Goal: Information Seeking & Learning: Check status

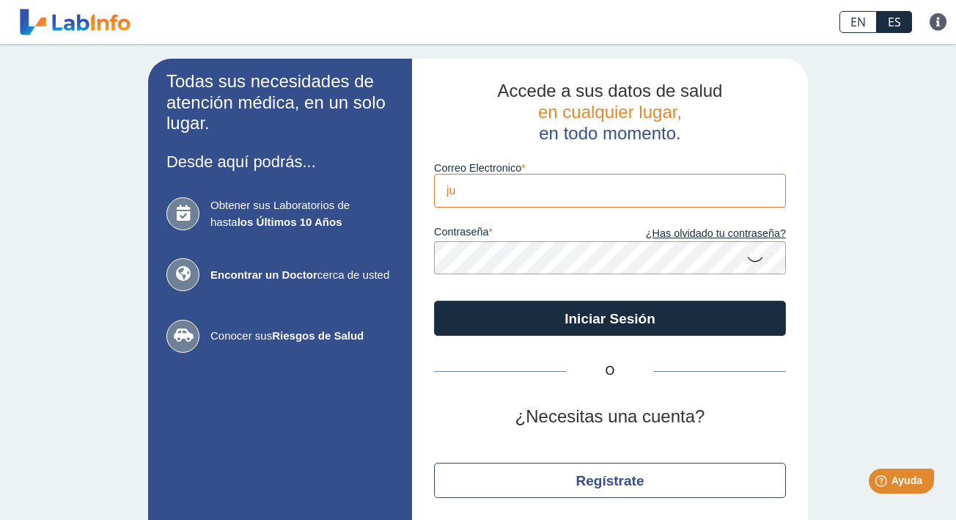
type input "[EMAIL_ADDRESS][DOMAIN_NAME]"
click at [610, 317] on button "Iniciar Sesión" at bounding box center [610, 318] width 352 height 35
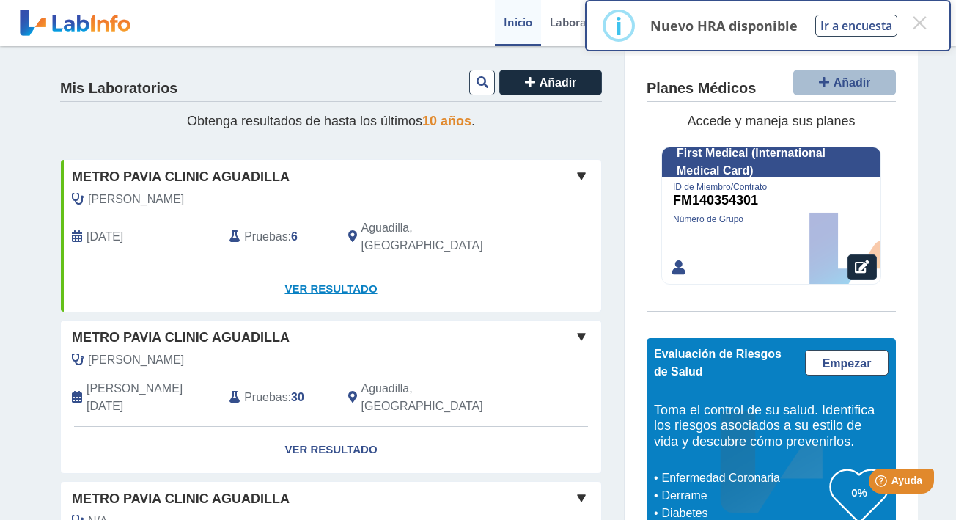
click at [349, 268] on link "Ver Resultado" at bounding box center [331, 289] width 540 height 46
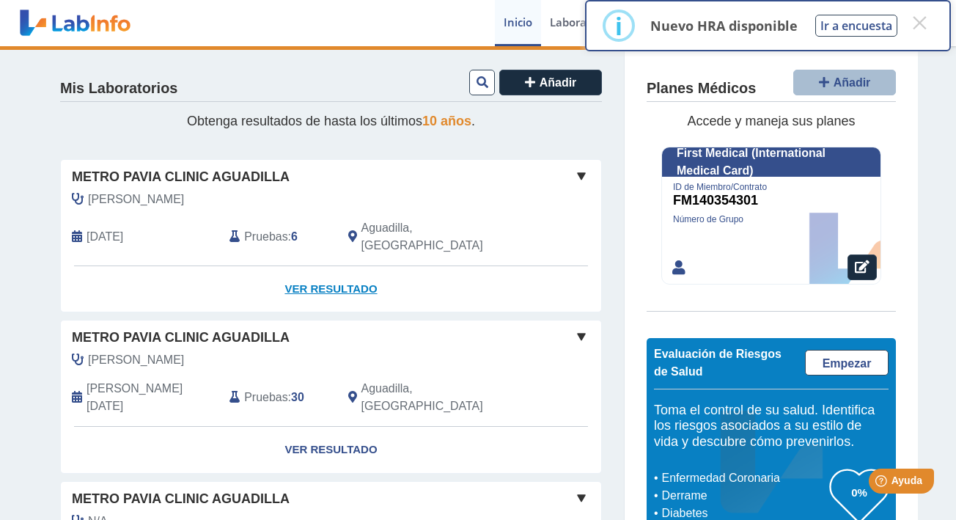
click at [350, 273] on link "Ver Resultado" at bounding box center [331, 289] width 540 height 46
click at [330, 270] on link "Ver Resultado" at bounding box center [331, 289] width 540 height 46
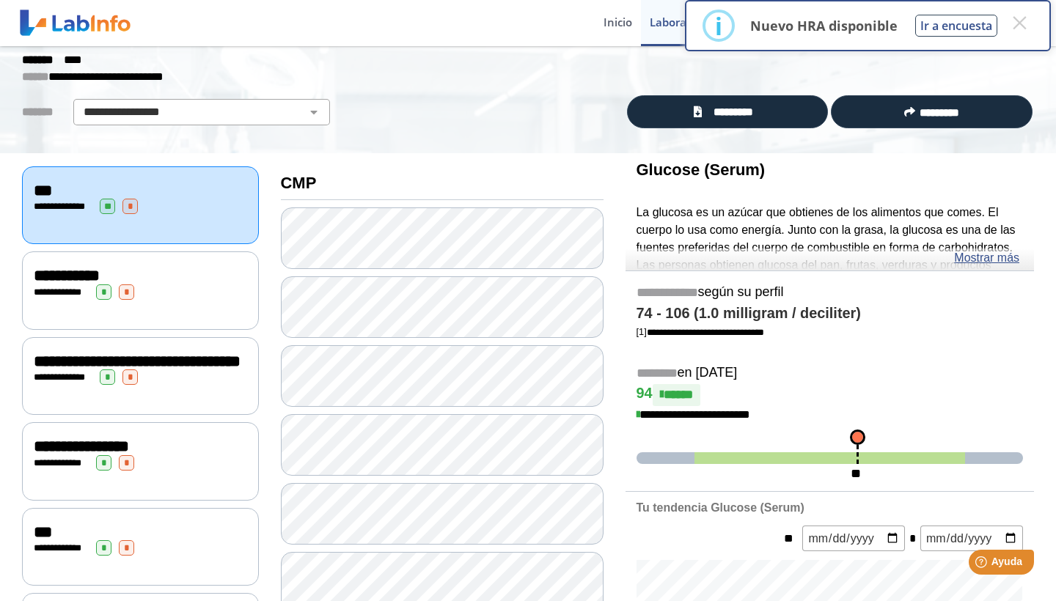
scroll to position [65, 0]
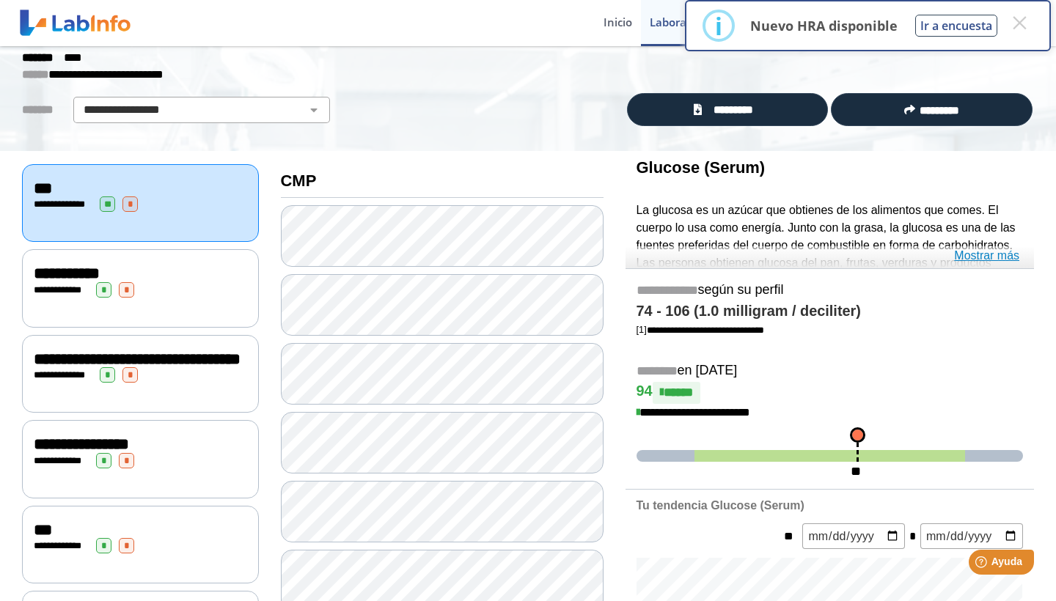
click at [955, 259] on link "Mostrar más" at bounding box center [986, 256] width 65 height 18
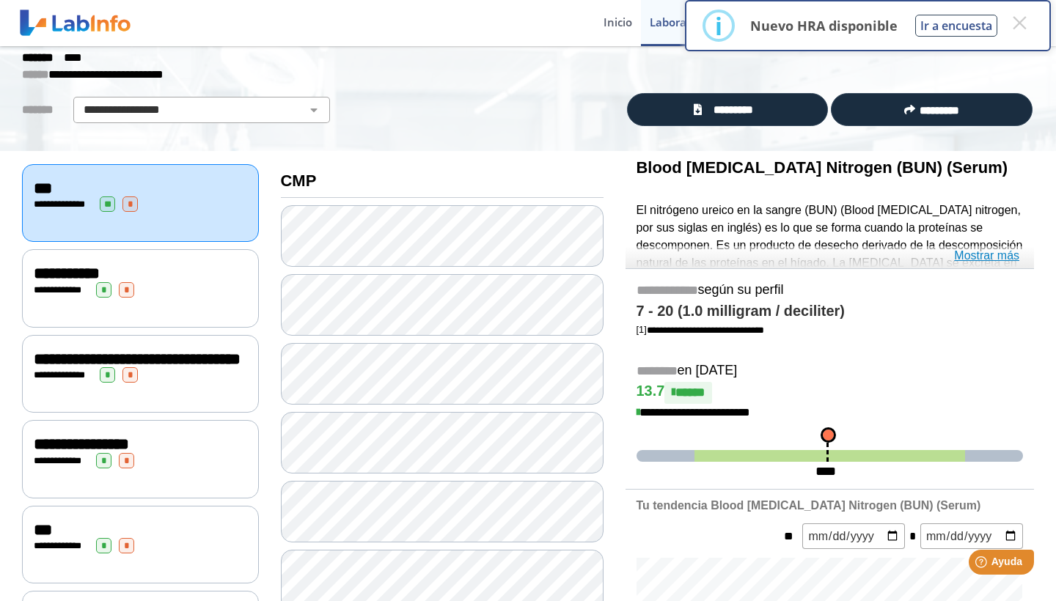
click at [955, 254] on link "Mostrar más" at bounding box center [986, 256] width 65 height 18
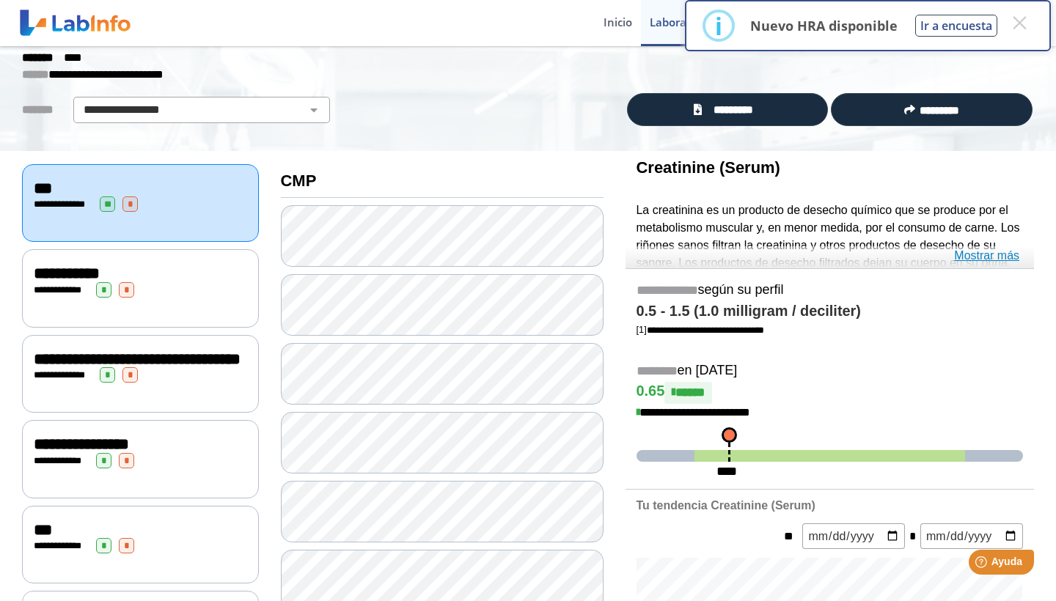
click at [955, 250] on link "Mostrar más" at bounding box center [986, 256] width 65 height 18
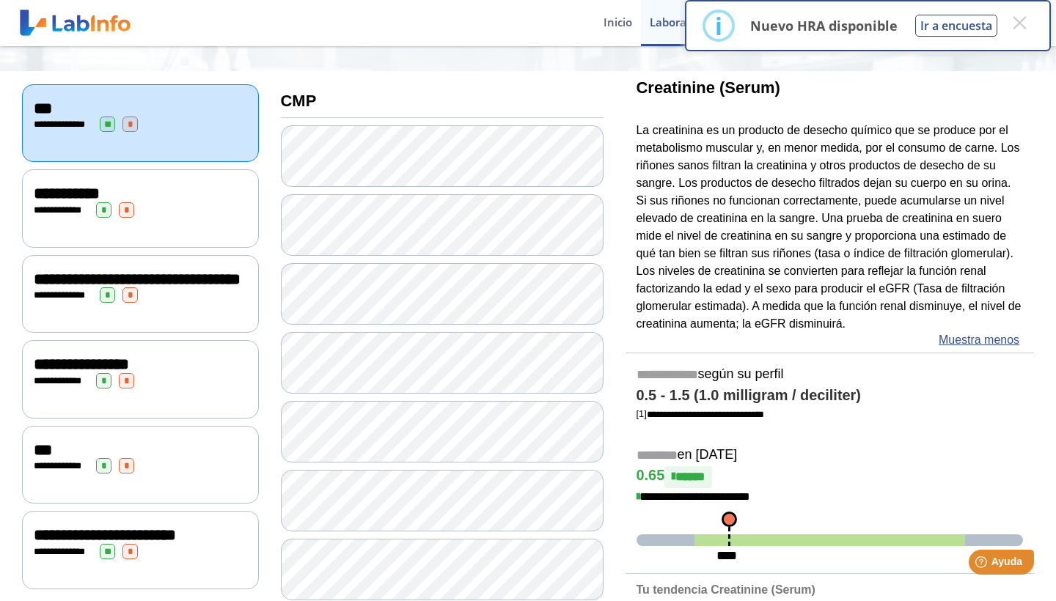
scroll to position [161, 0]
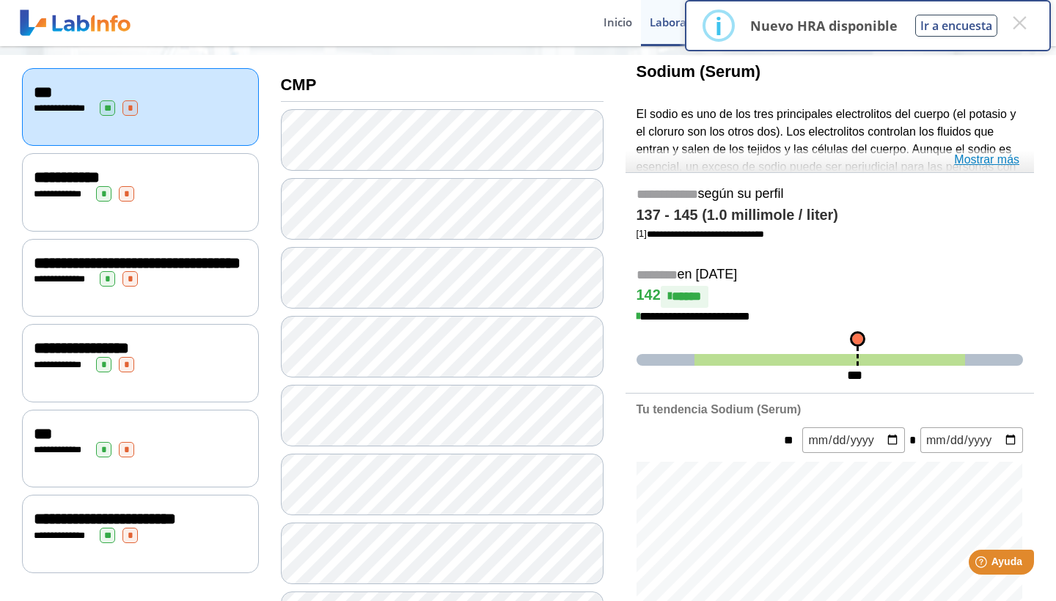
click at [955, 153] on link "Mostrar más" at bounding box center [986, 160] width 65 height 18
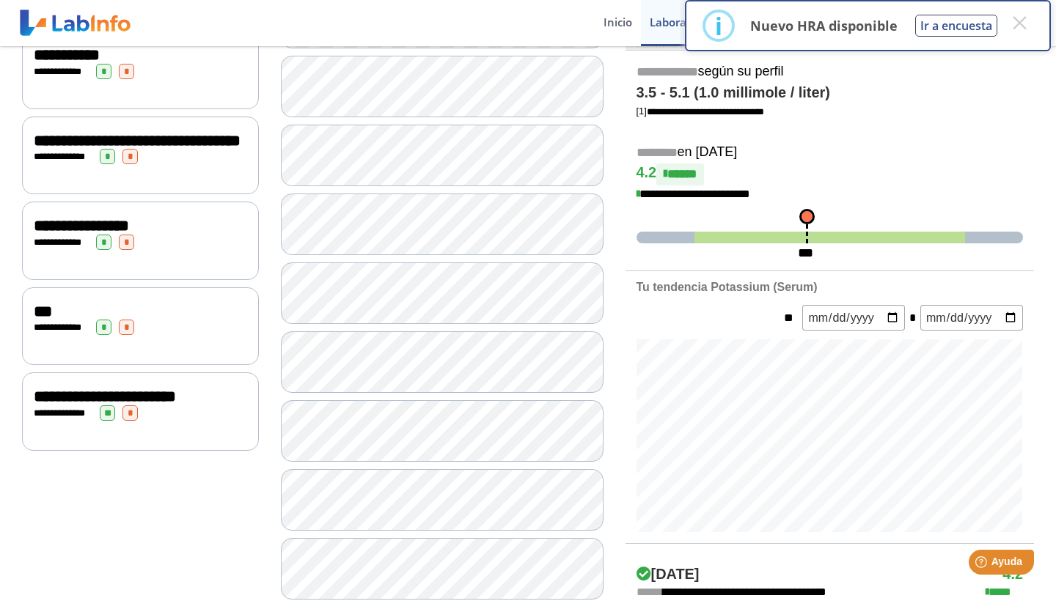
scroll to position [286, 0]
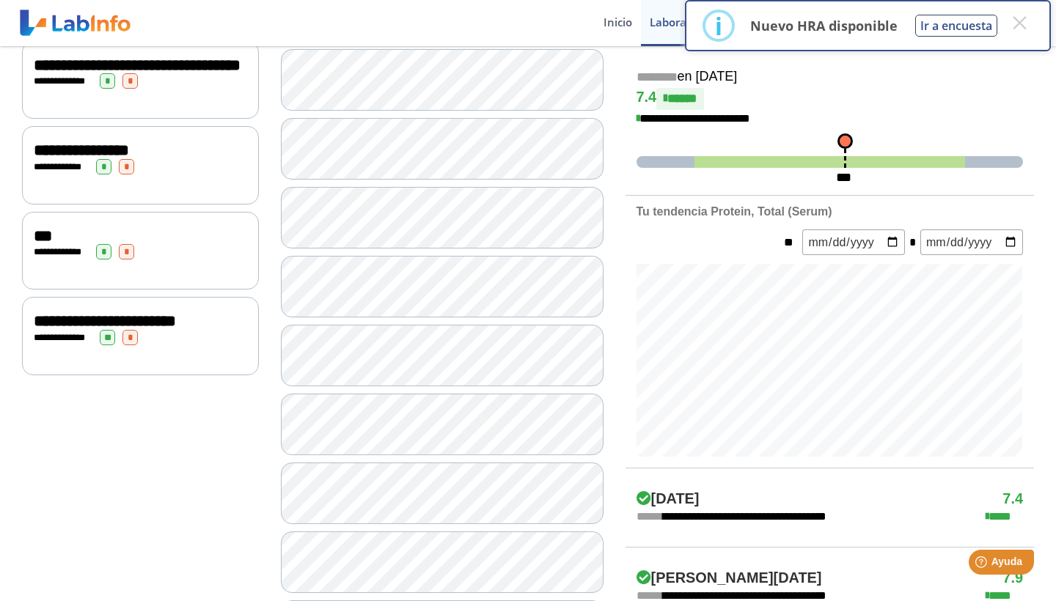
scroll to position [383, 0]
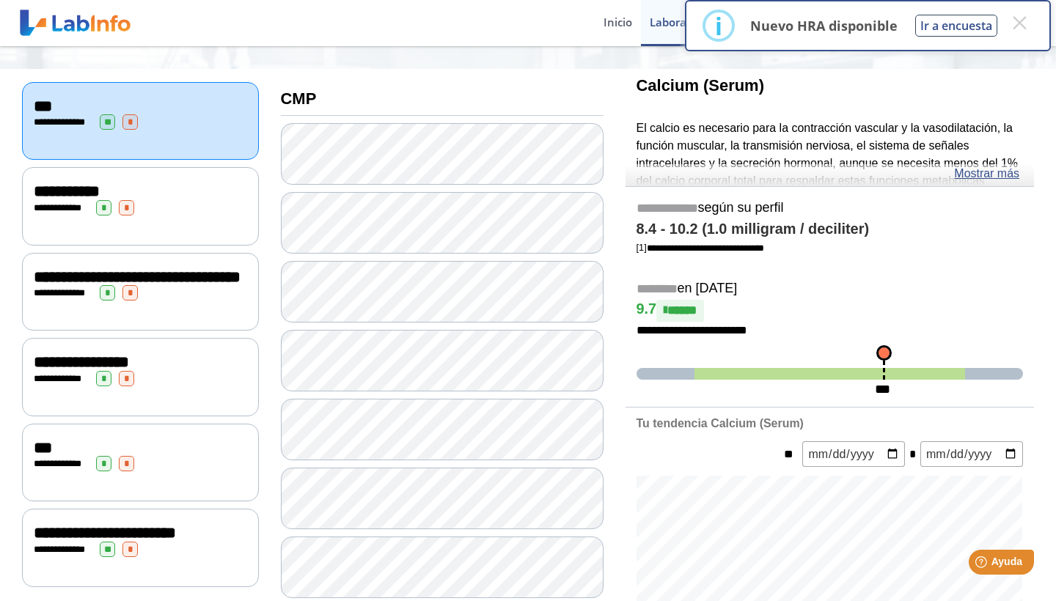
scroll to position [144, 0]
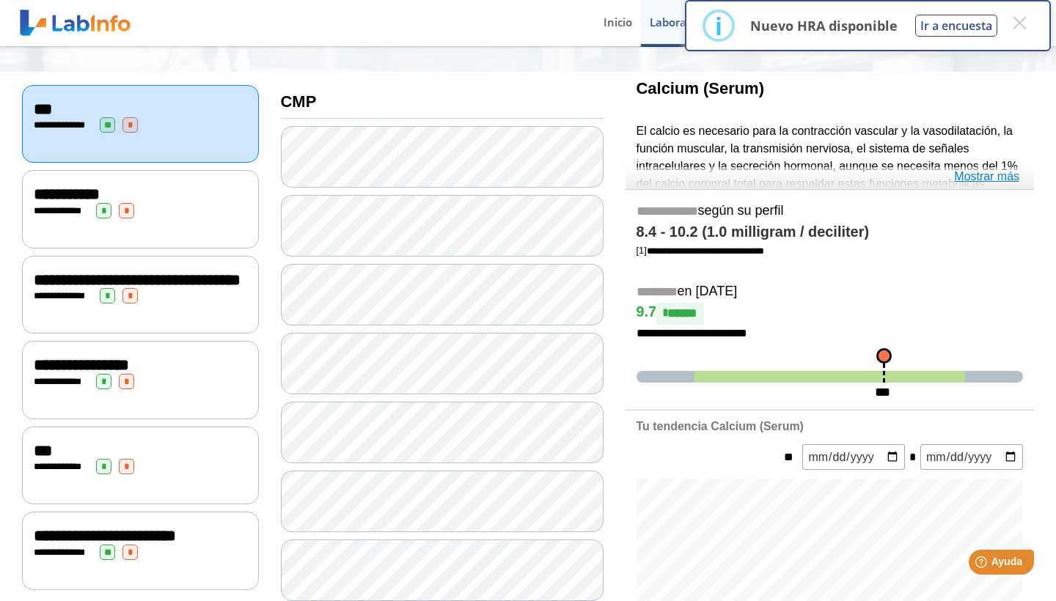
click at [955, 177] on link "Mostrar más" at bounding box center [986, 177] width 65 height 18
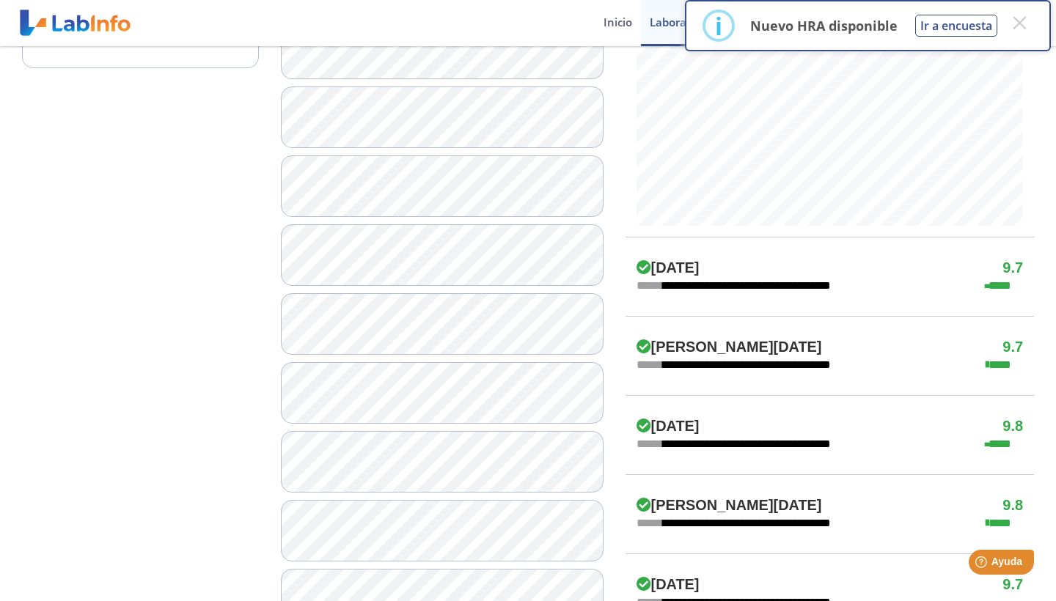
scroll to position [669, 0]
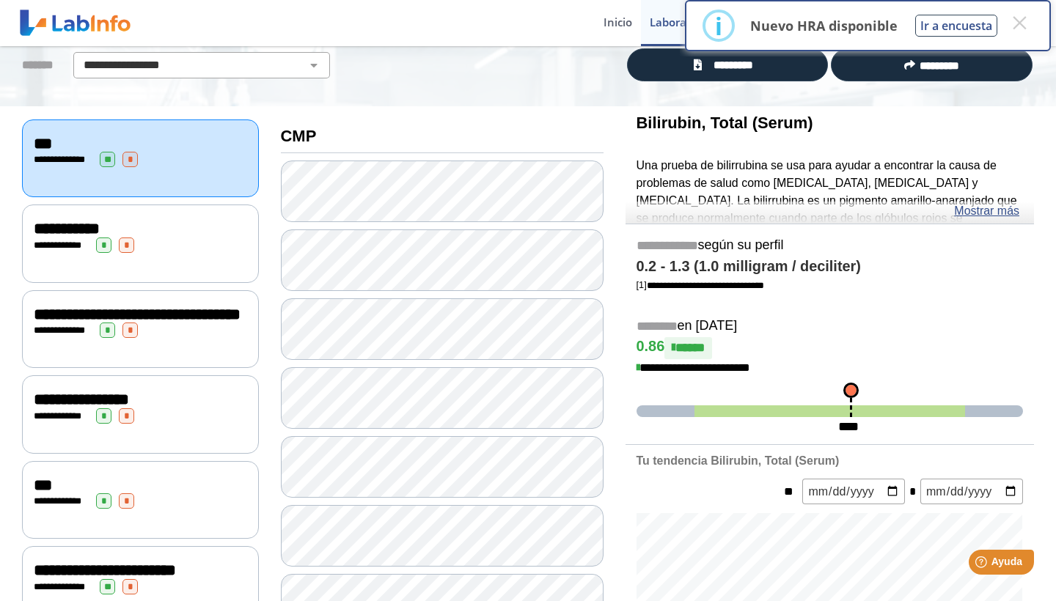
scroll to position [102, 0]
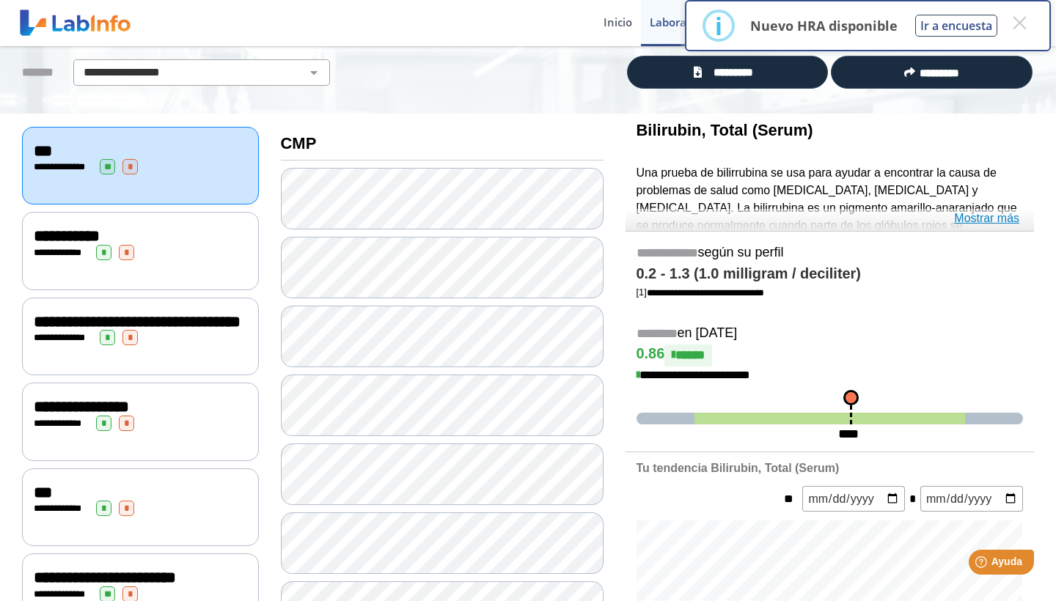
click at [955, 221] on link "Mostrar más" at bounding box center [986, 219] width 65 height 18
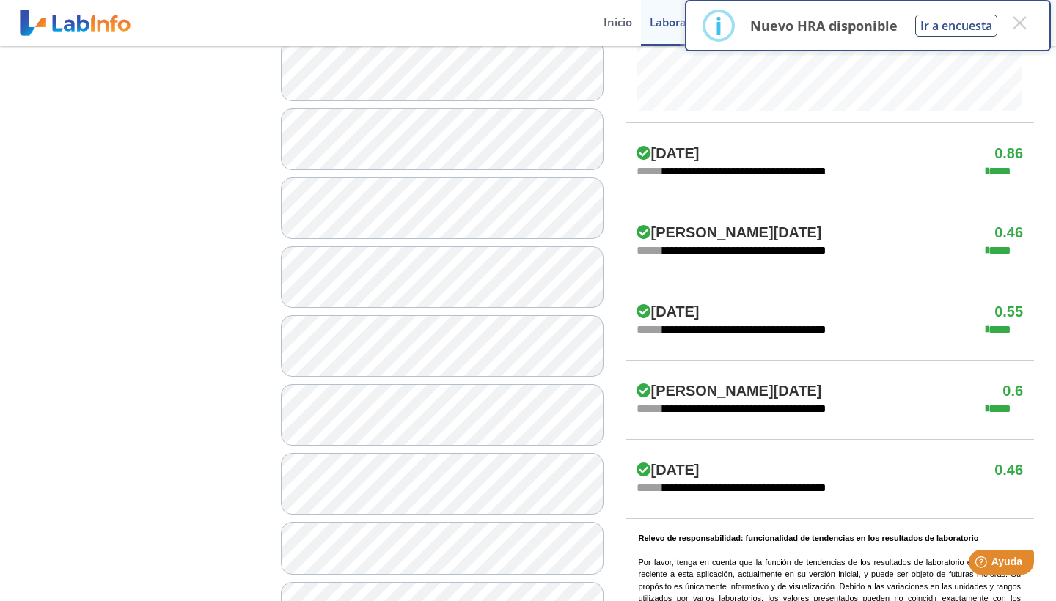
scroll to position [851, 0]
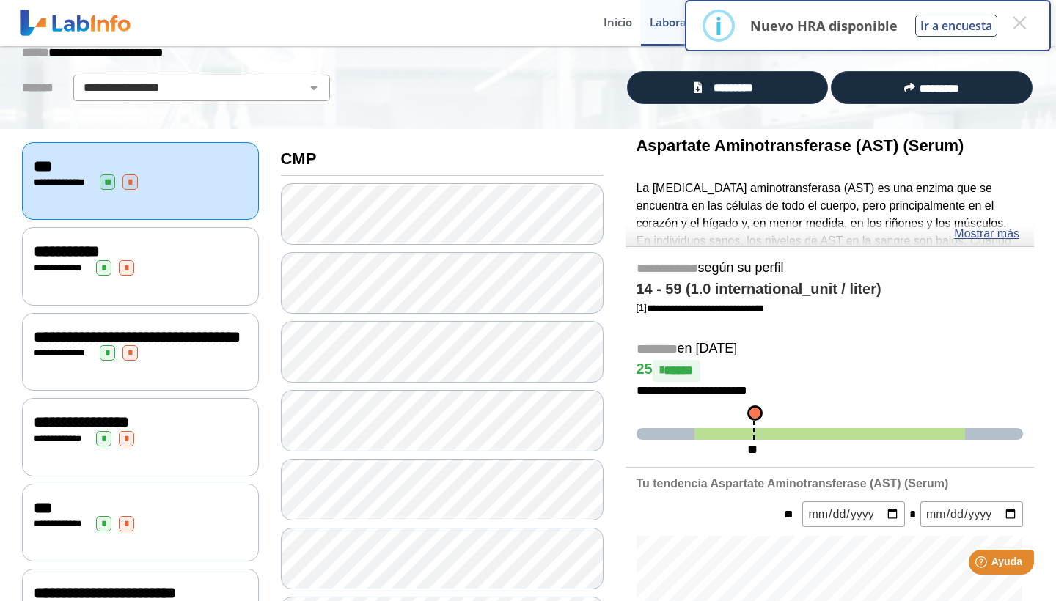
scroll to position [94, 0]
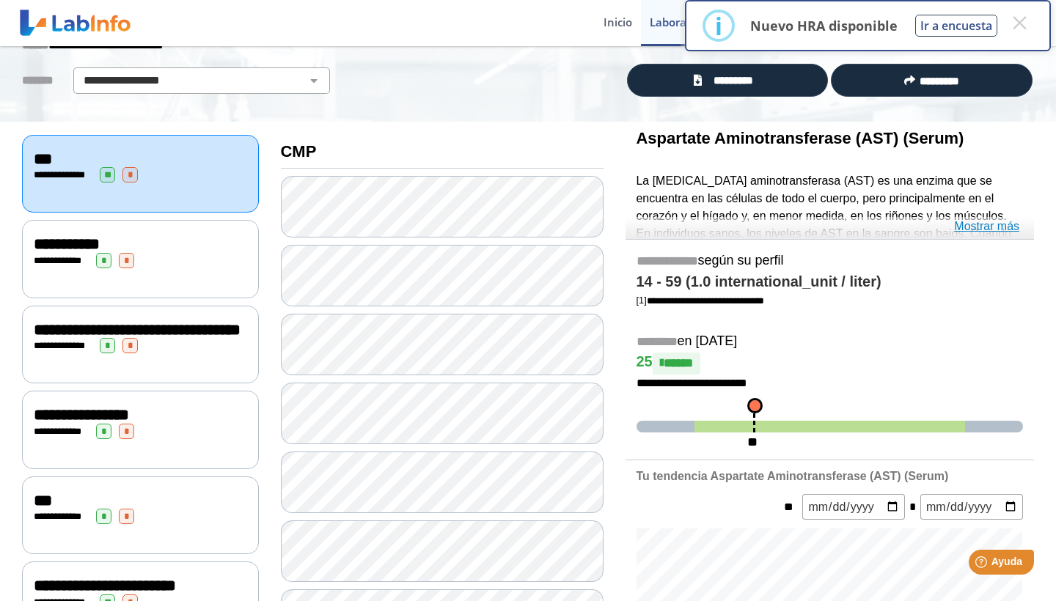
click at [955, 226] on link "Mostrar más" at bounding box center [986, 227] width 65 height 18
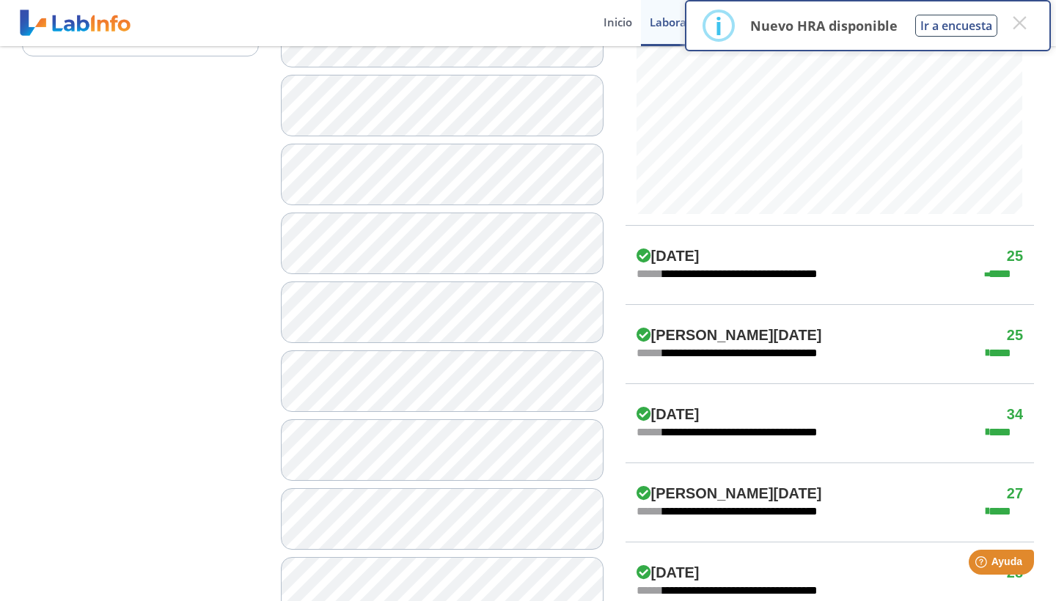
scroll to position [687, 0]
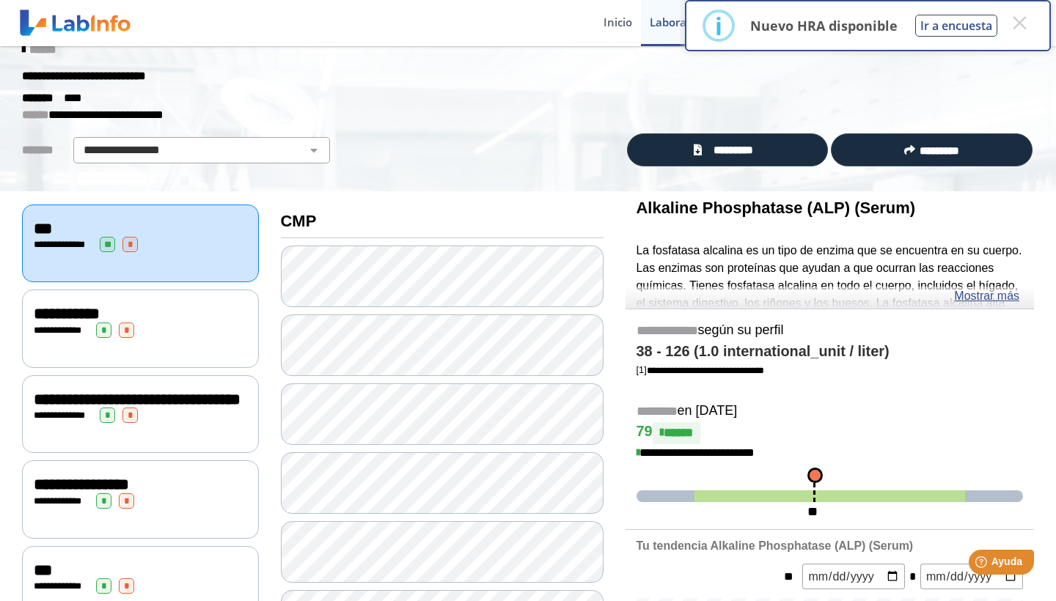
scroll to position [13, 0]
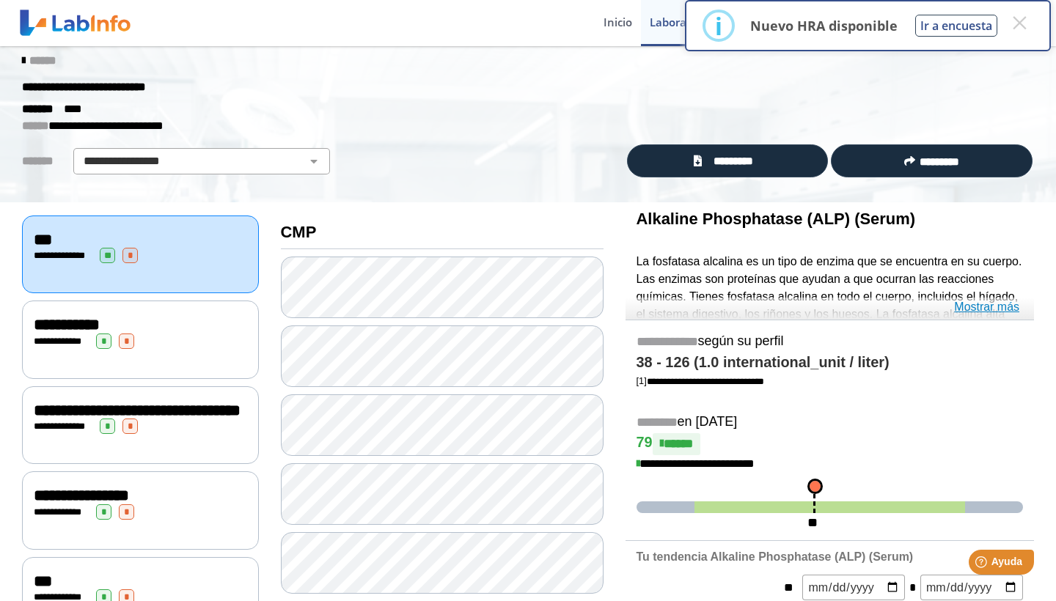
click at [955, 304] on link "Mostrar más" at bounding box center [986, 307] width 65 height 18
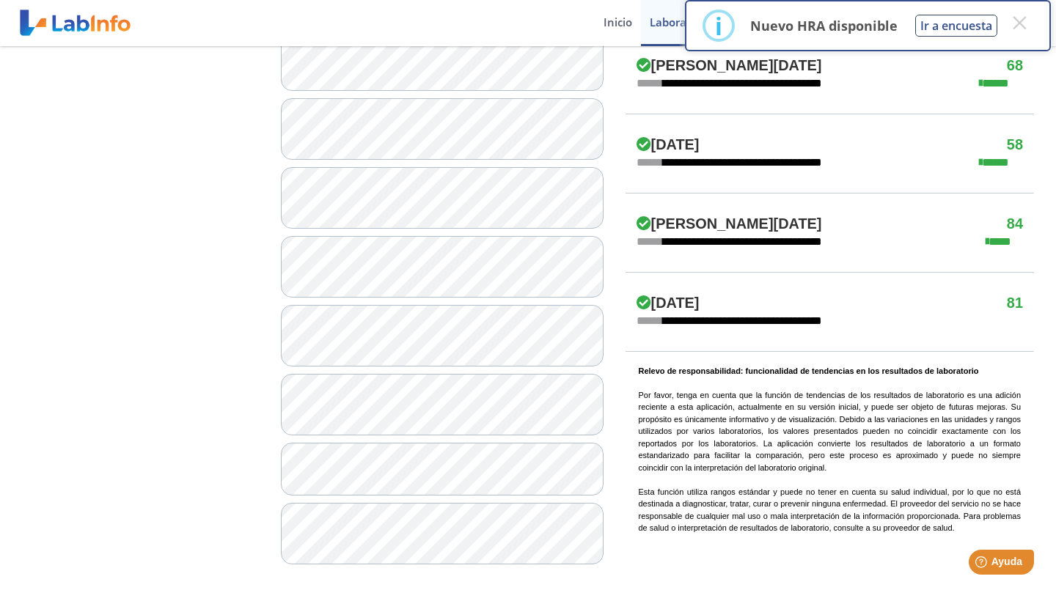
scroll to position [929, 0]
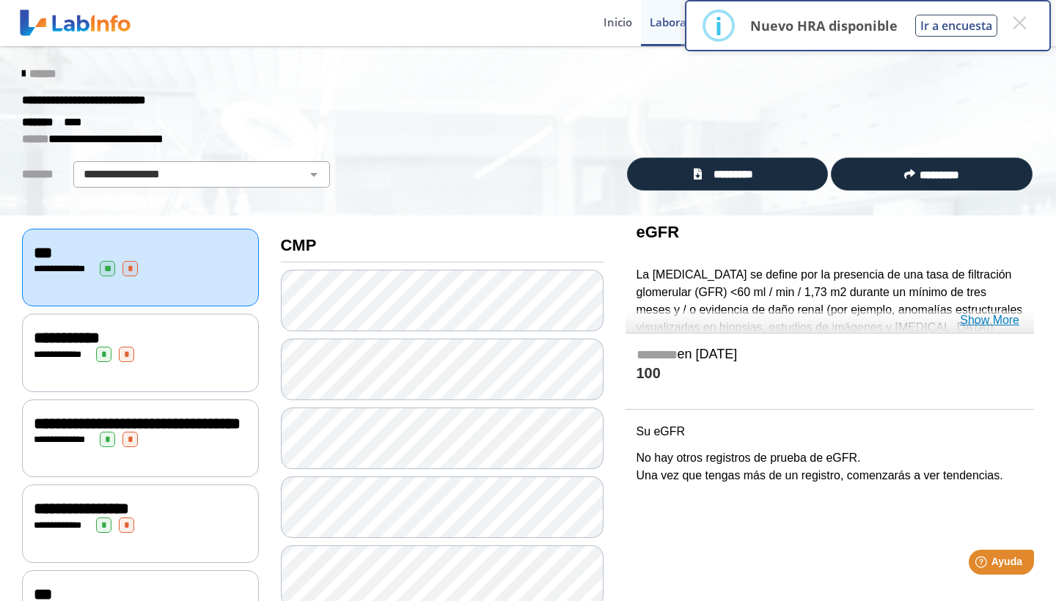
click at [955, 318] on link "Show More" at bounding box center [989, 321] width 59 height 18
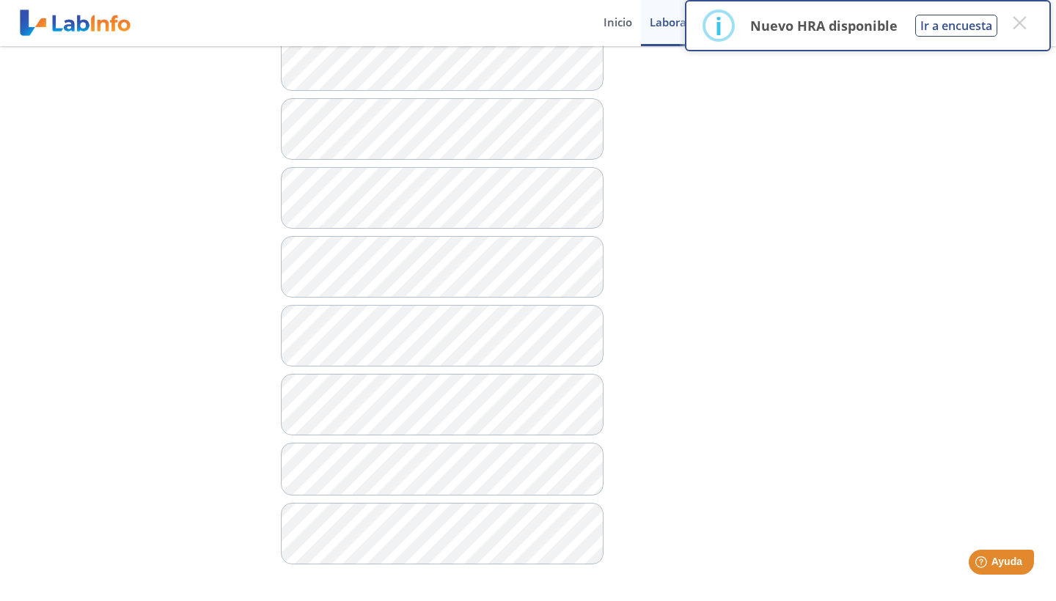
scroll to position [929, 0]
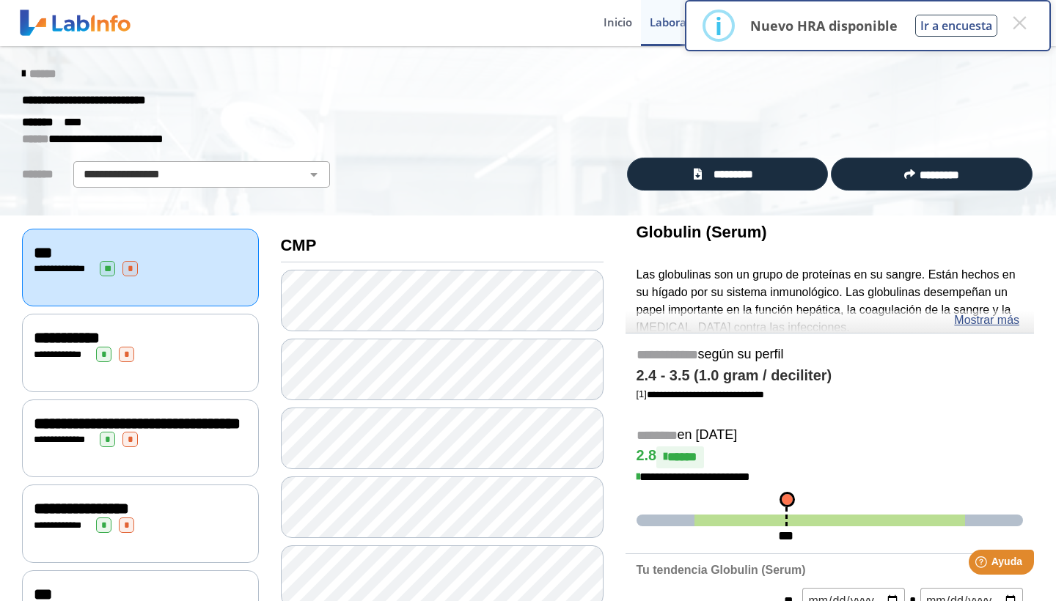
click at [179, 265] on div "**********" at bounding box center [140, 268] width 213 height 15
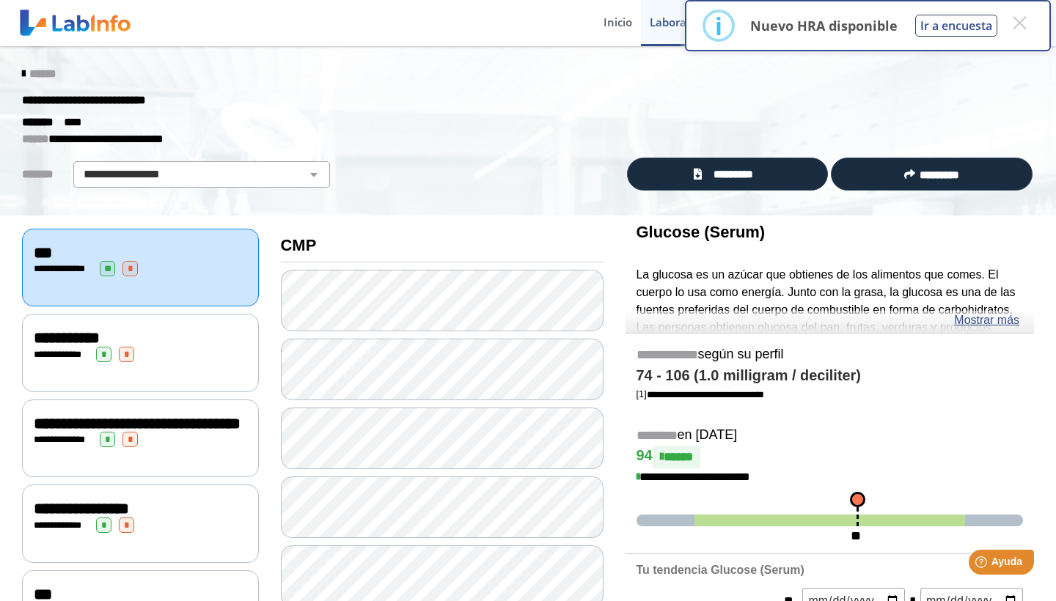
click at [152, 352] on div "**********" at bounding box center [140, 354] width 213 height 15
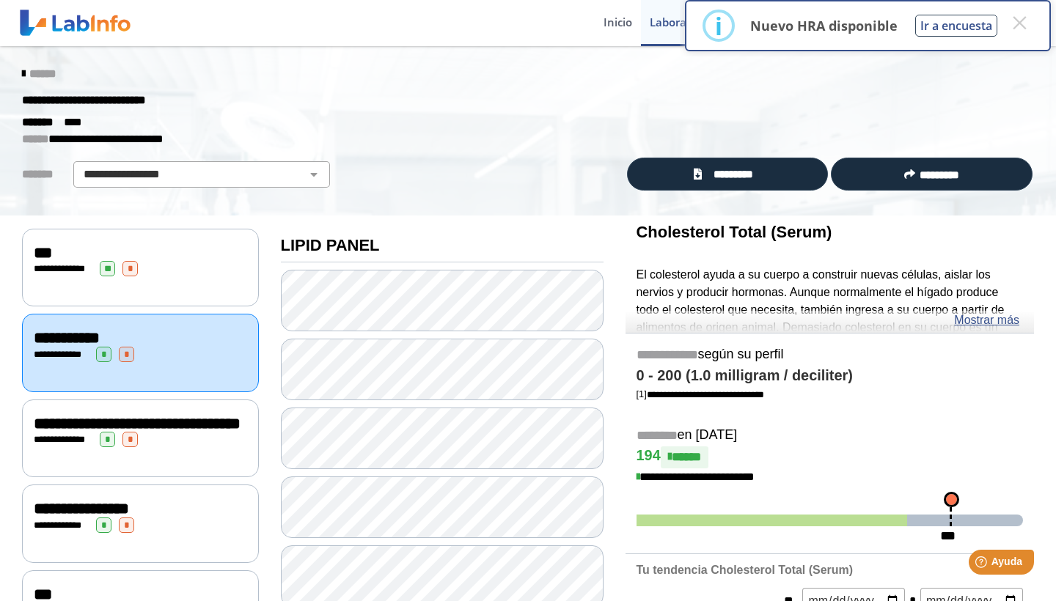
click at [131, 271] on div "**********" at bounding box center [140, 268] width 213 height 15
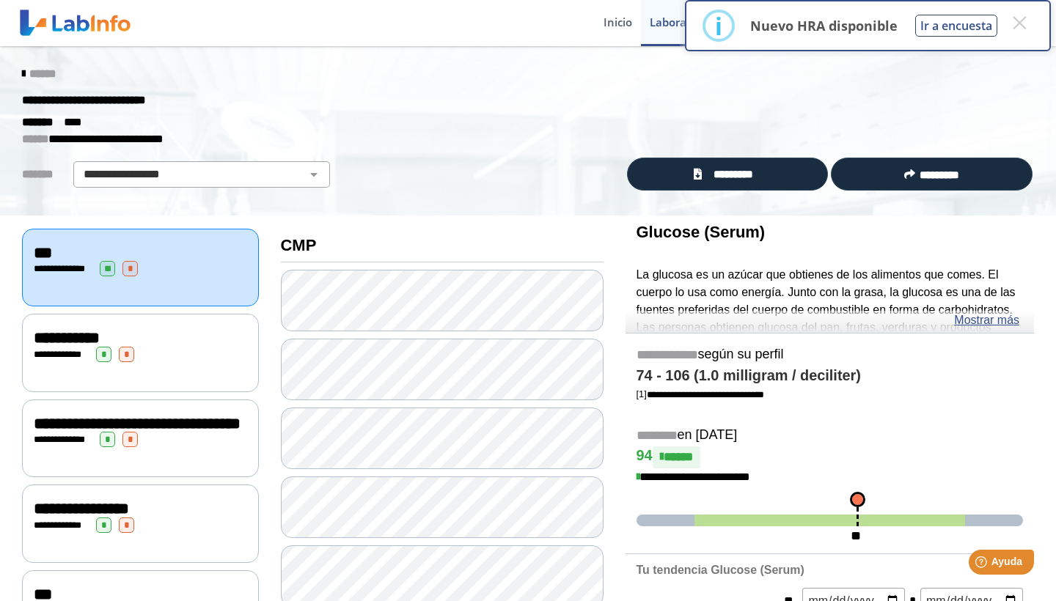
click at [128, 363] on div "**********" at bounding box center [140, 353] width 237 height 78
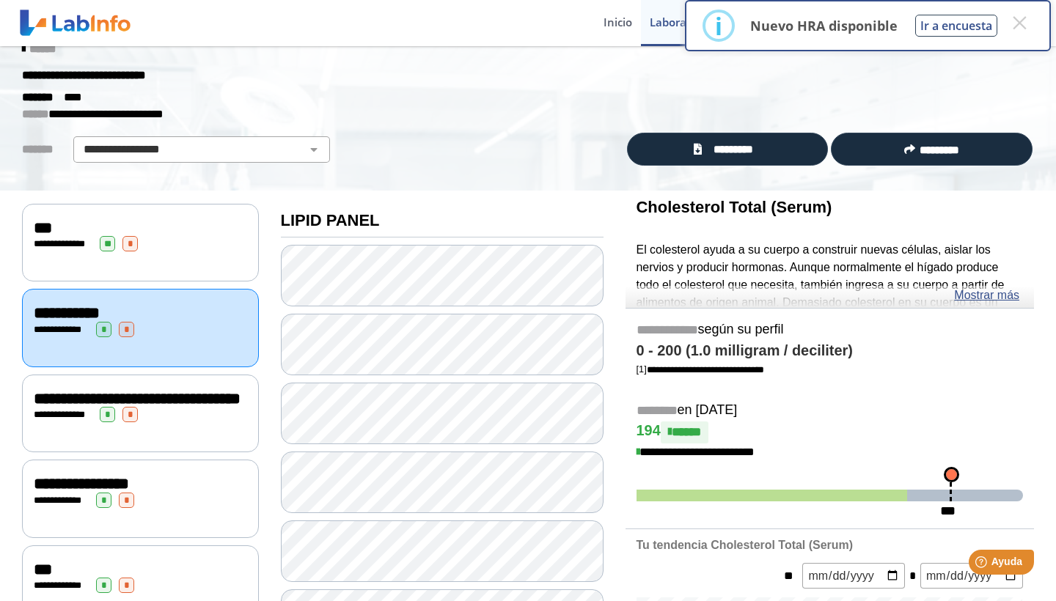
scroll to position [21, 0]
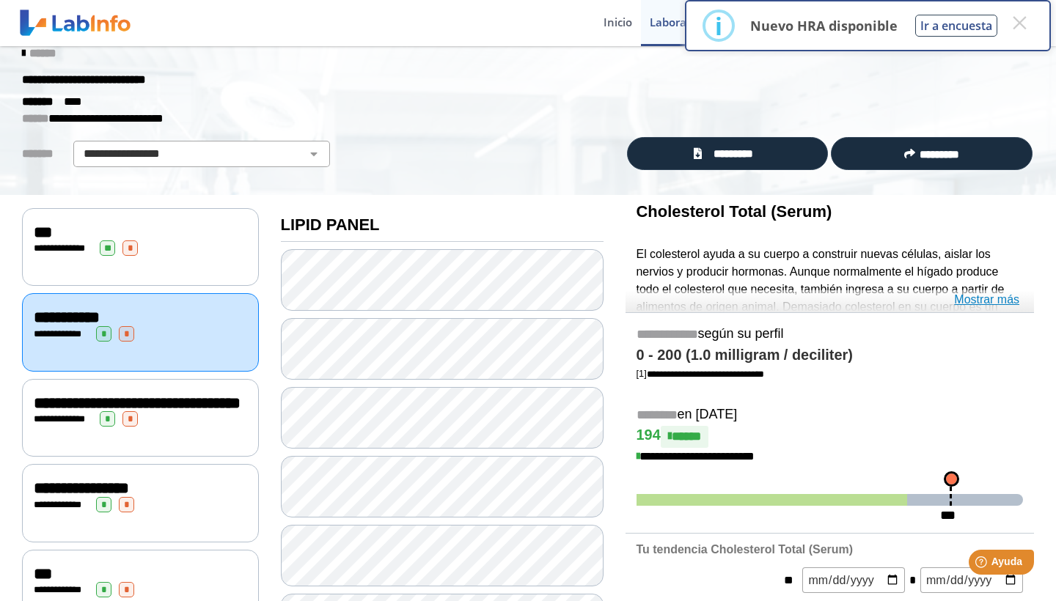
click at [955, 298] on link "Mostrar más" at bounding box center [986, 300] width 65 height 18
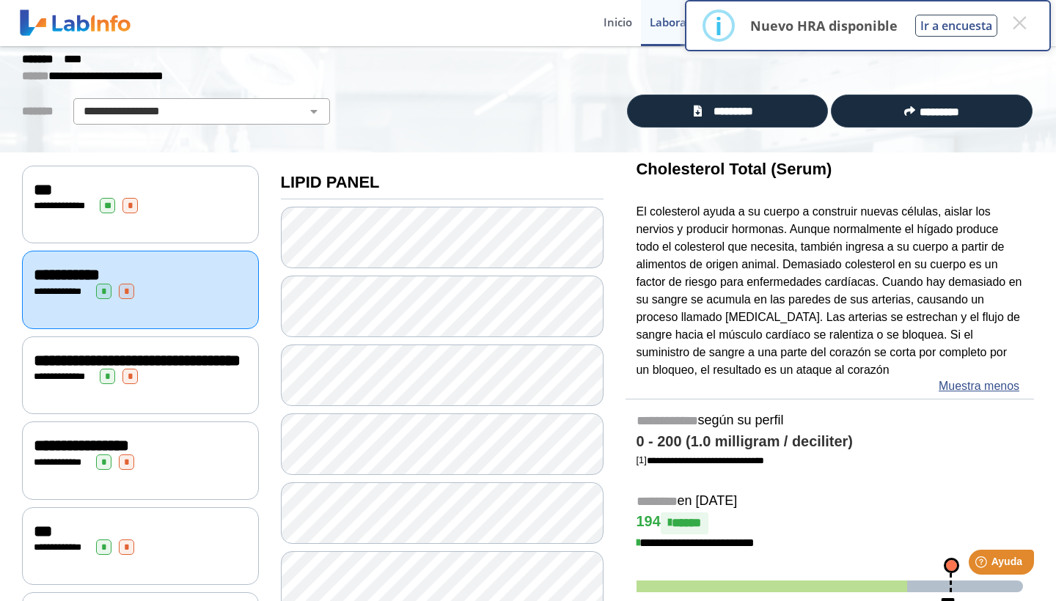
scroll to position [40, 0]
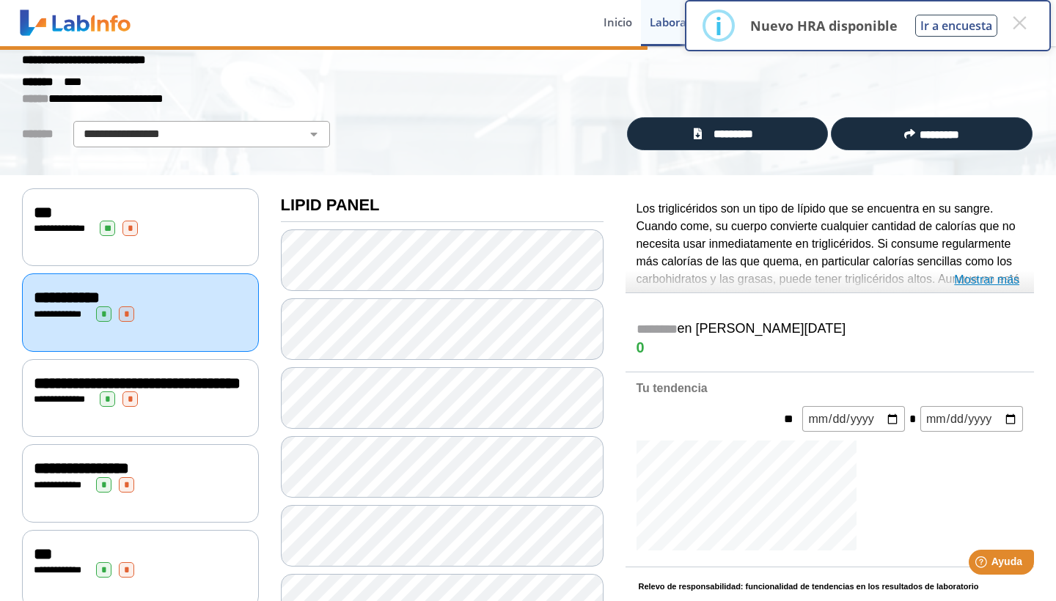
click at [955, 278] on link "Mostrar más" at bounding box center [986, 280] width 65 height 18
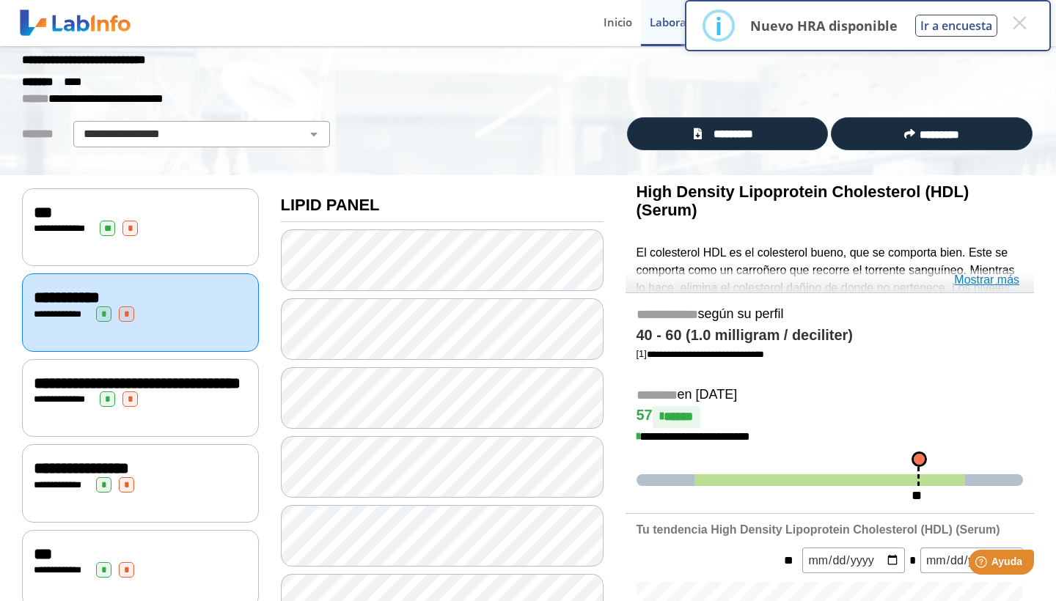
click at [955, 279] on link "Mostrar más" at bounding box center [986, 280] width 65 height 18
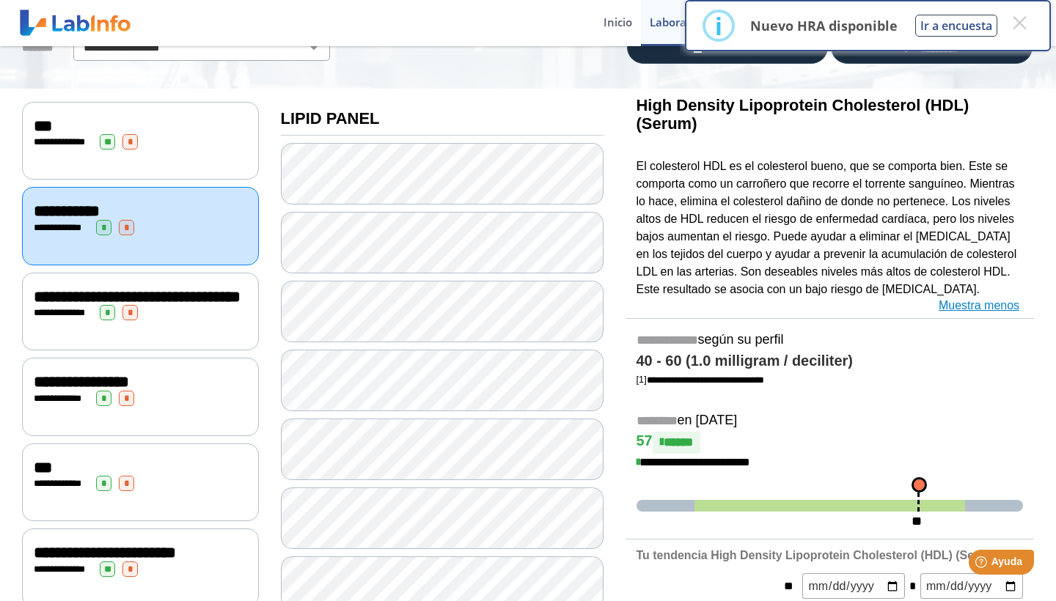
scroll to position [128, 0]
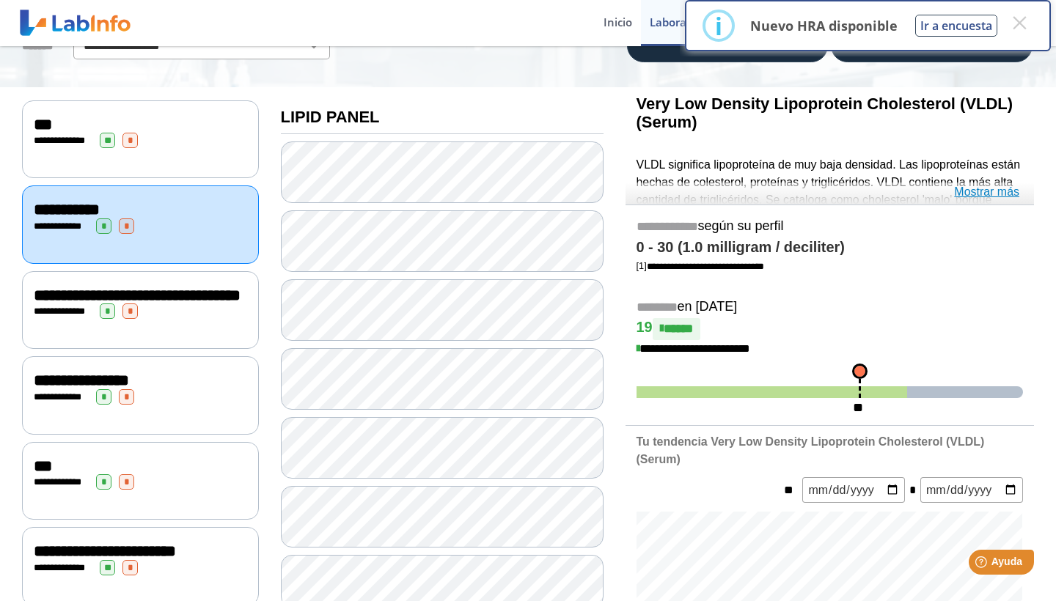
click at [955, 194] on link "Mostrar más" at bounding box center [986, 192] width 65 height 18
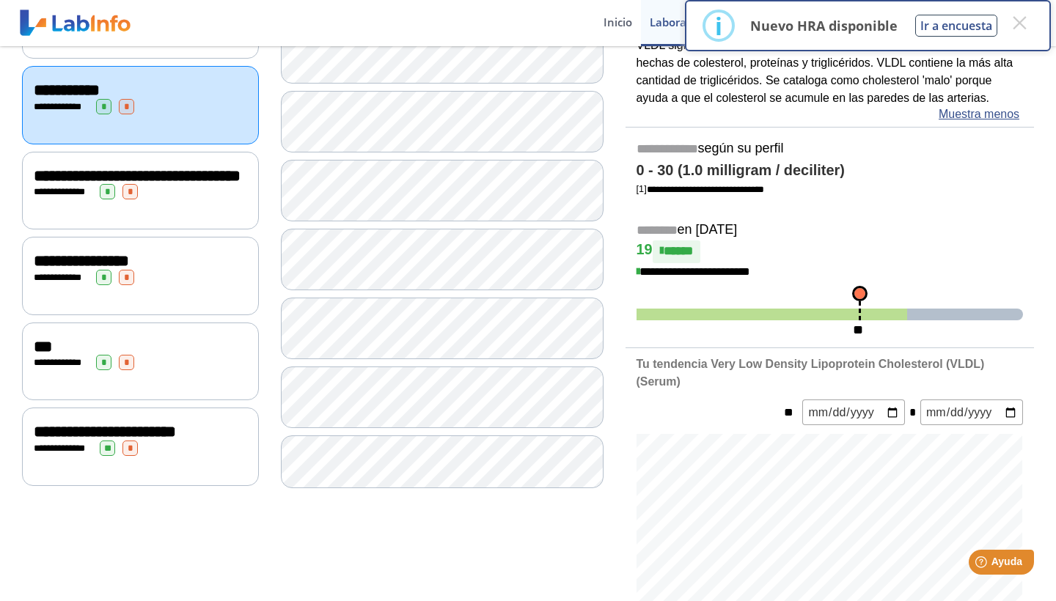
scroll to position [257, 0]
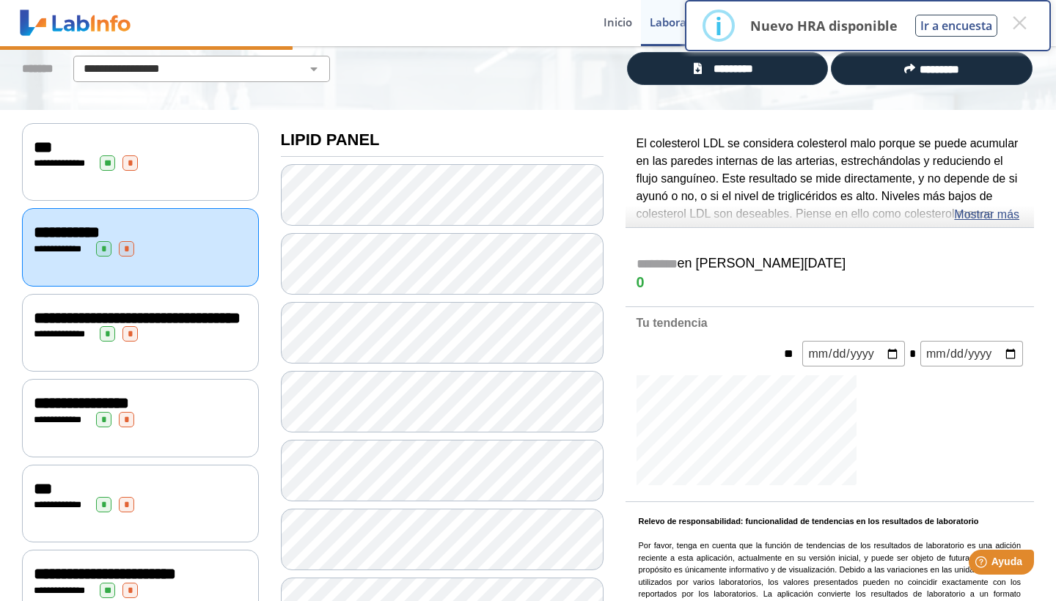
scroll to position [104, 0]
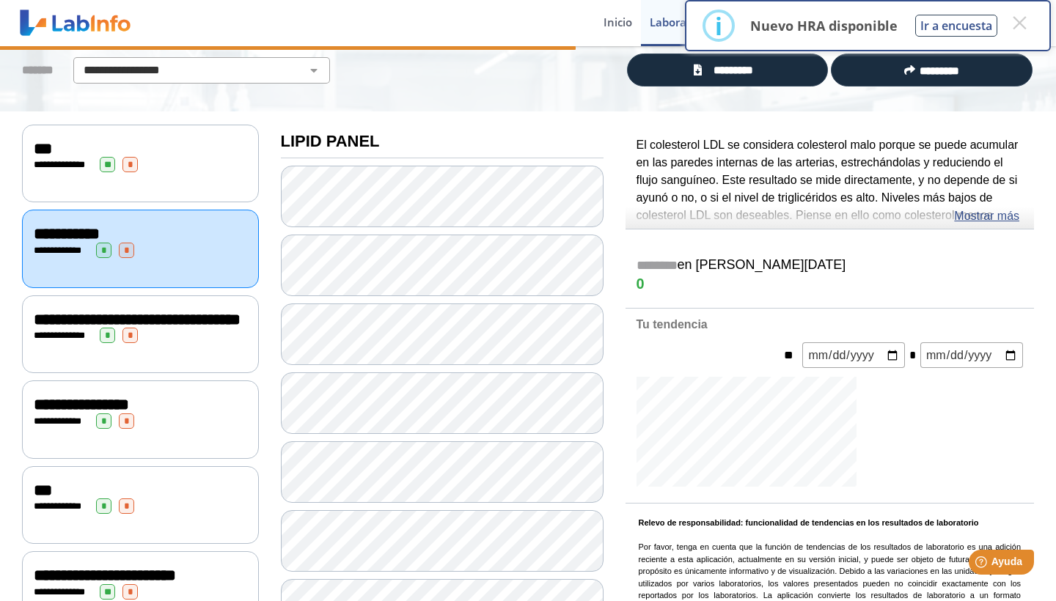
click at [955, 212] on div "El colesterol LDL se considera colesterol malo porque se puede acumular en las …" at bounding box center [829, 169] width 409 height 117
click at [955, 216] on link "Mostrar más" at bounding box center [986, 216] width 65 height 18
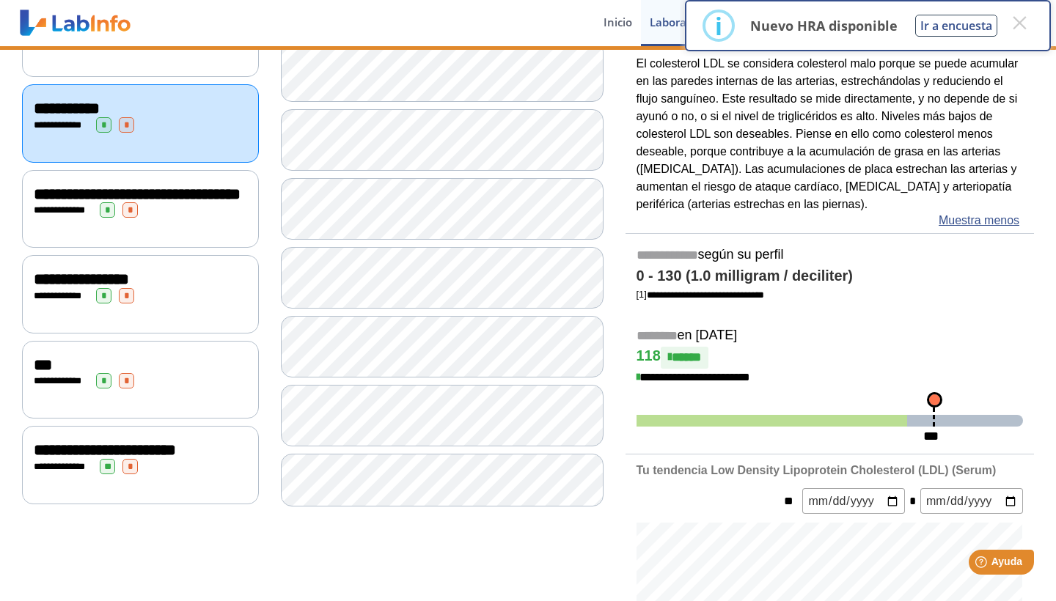
scroll to position [301, 0]
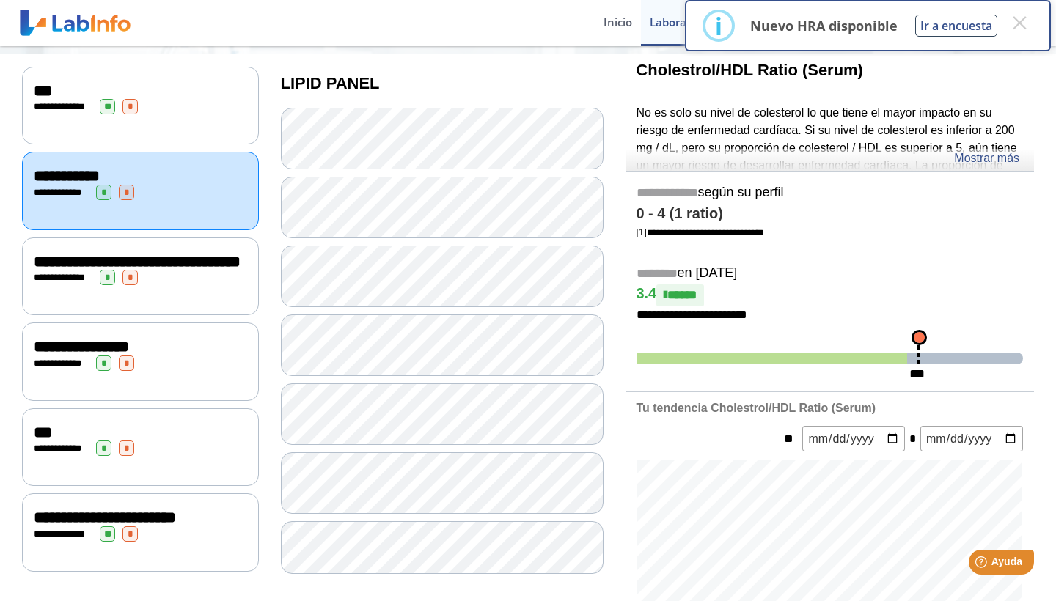
scroll to position [297, 0]
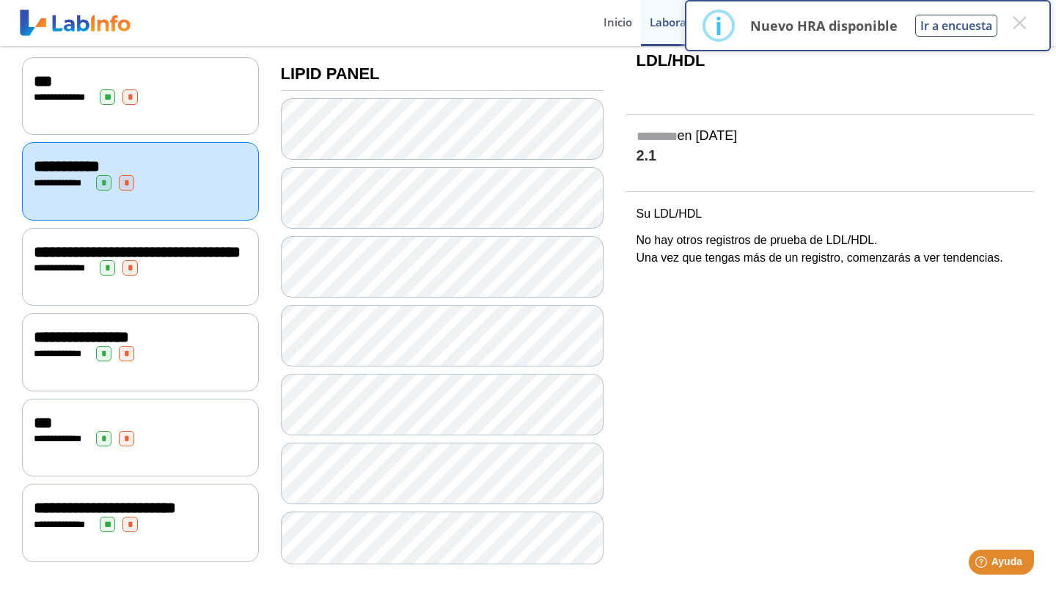
scroll to position [181, 0]
click at [125, 254] on span "**********" at bounding box center [137, 252] width 207 height 16
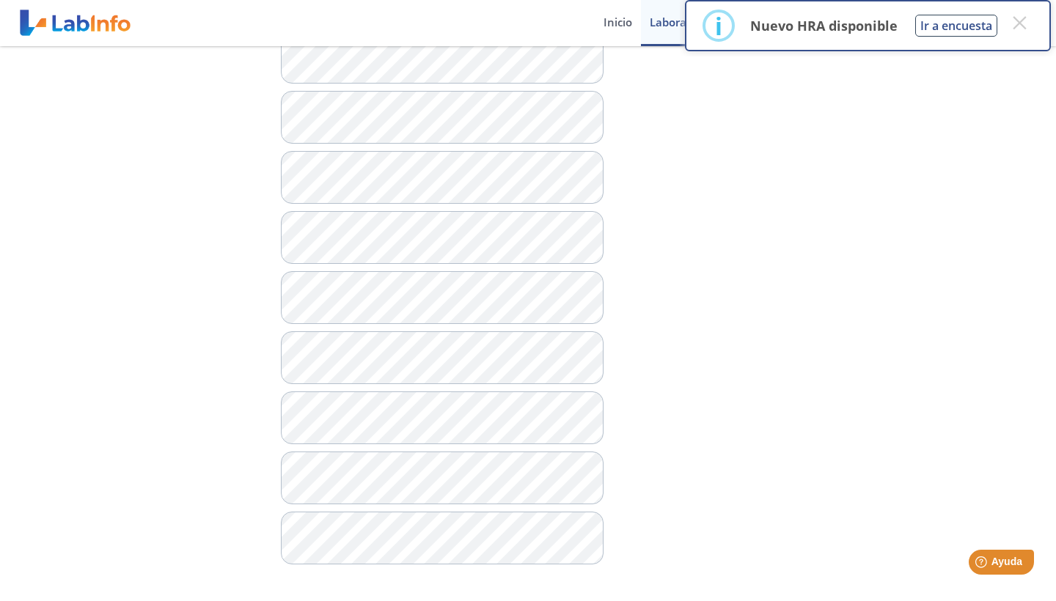
scroll to position [797, 0]
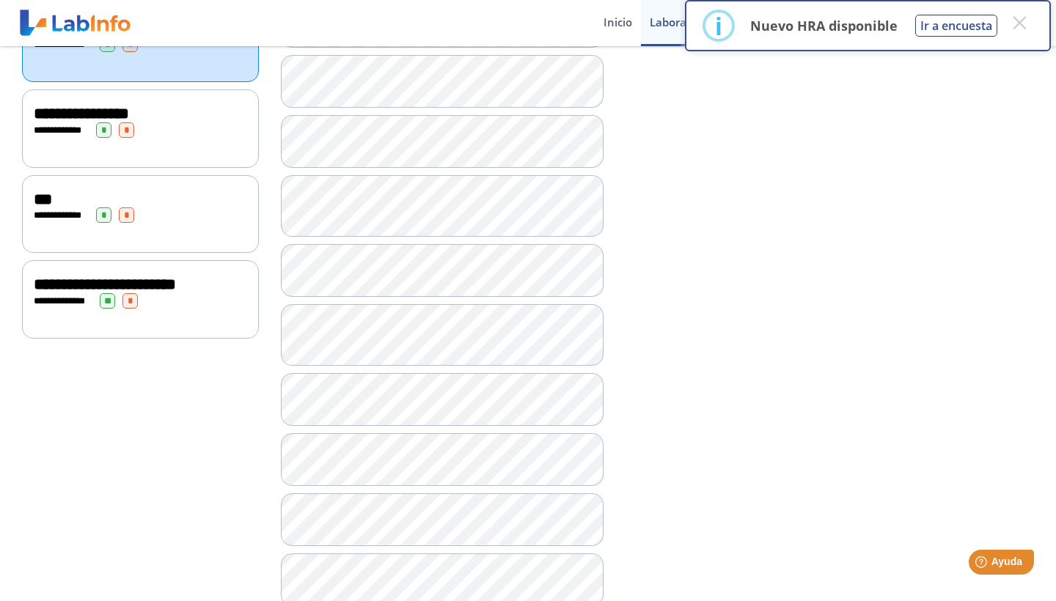
scroll to position [405, 0]
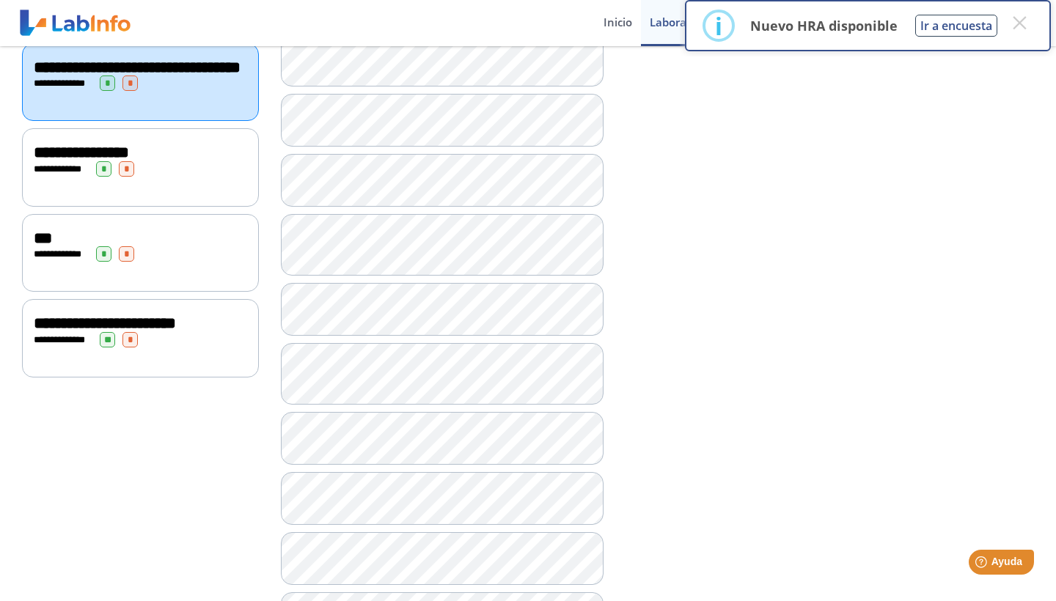
scroll to position [357, 0]
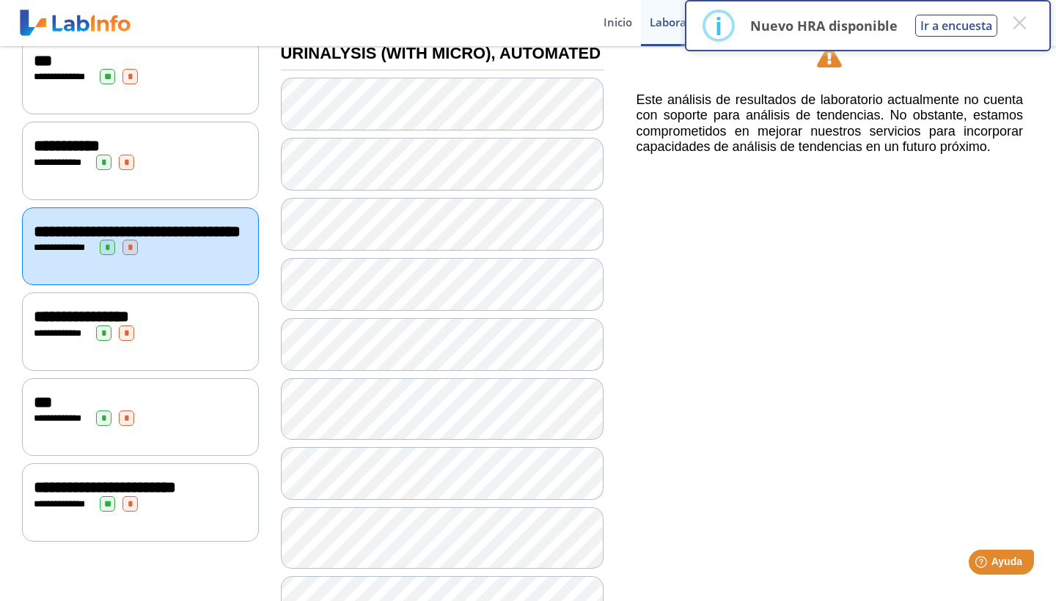
scroll to position [187, 0]
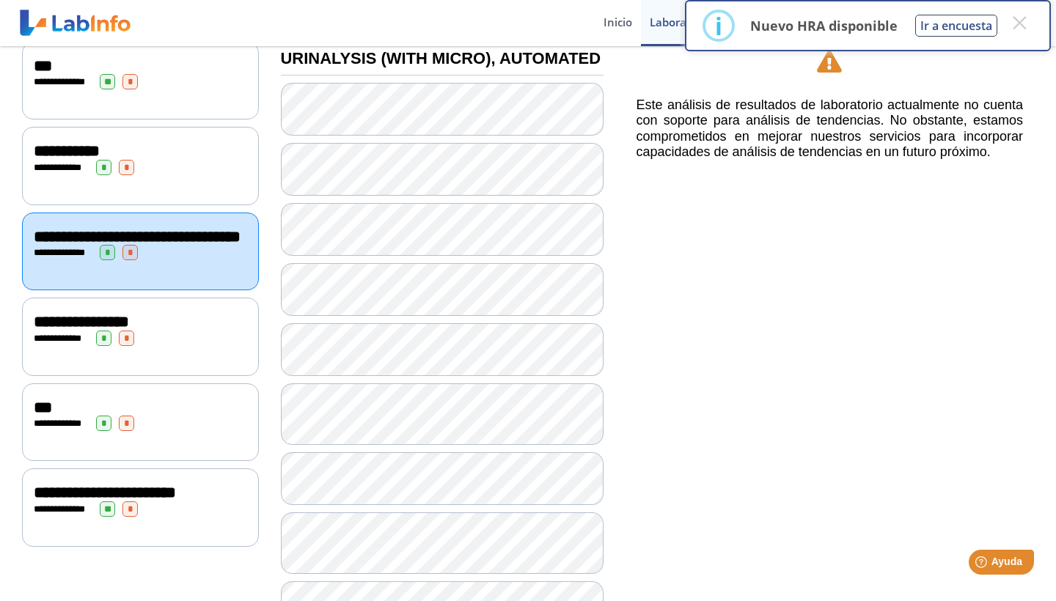
click at [177, 325] on div "**********" at bounding box center [140, 322] width 213 height 18
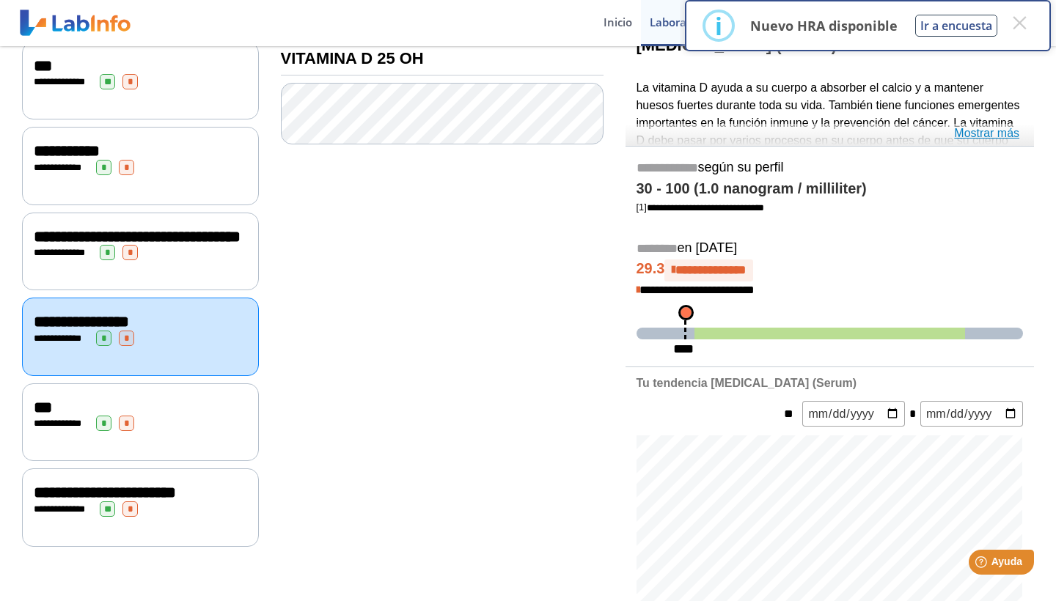
click at [955, 129] on link "Mostrar más" at bounding box center [986, 134] width 65 height 18
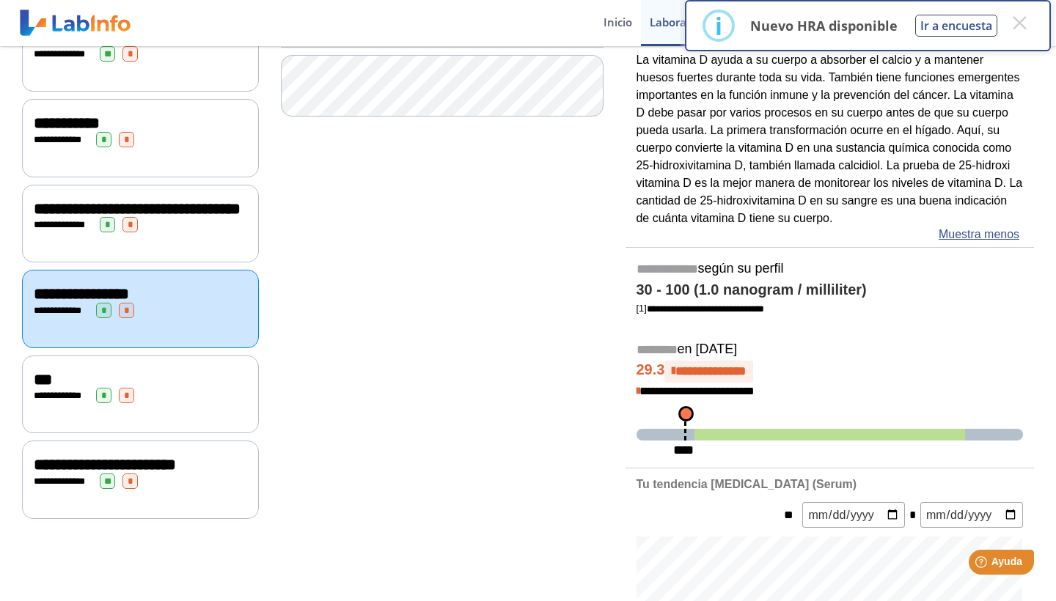
scroll to position [218, 0]
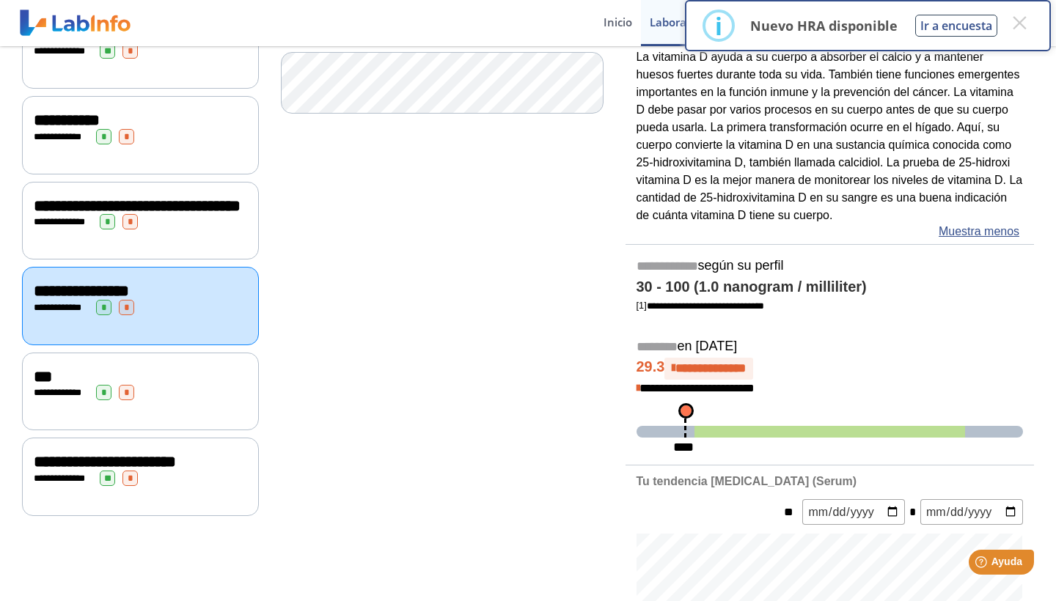
click at [89, 397] on span "**********" at bounding box center [61, 393] width 55 height 10
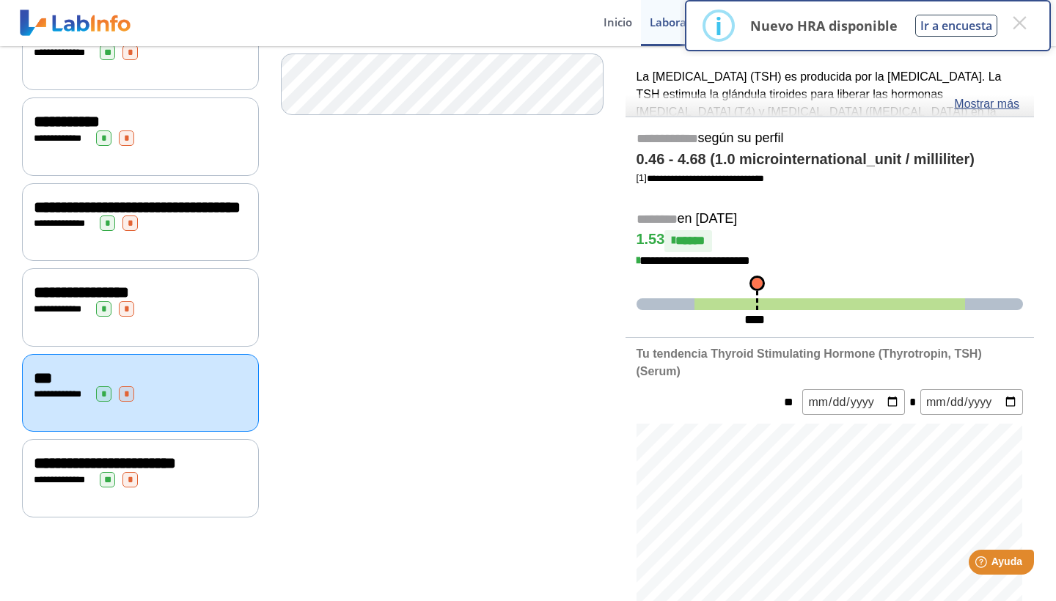
click at [87, 471] on span "**********" at bounding box center [105, 463] width 142 height 16
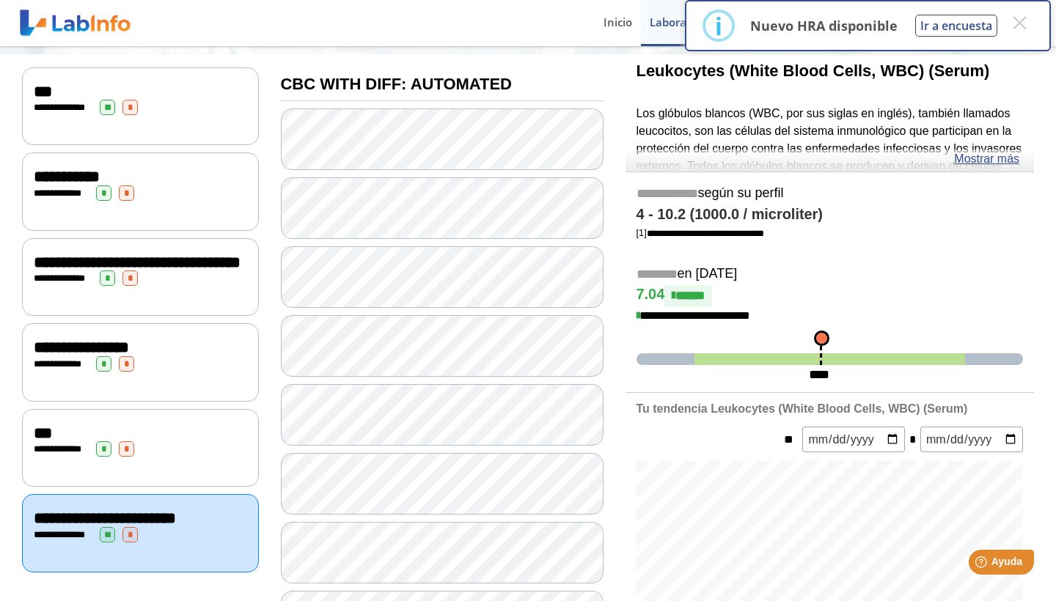
scroll to position [142, 0]
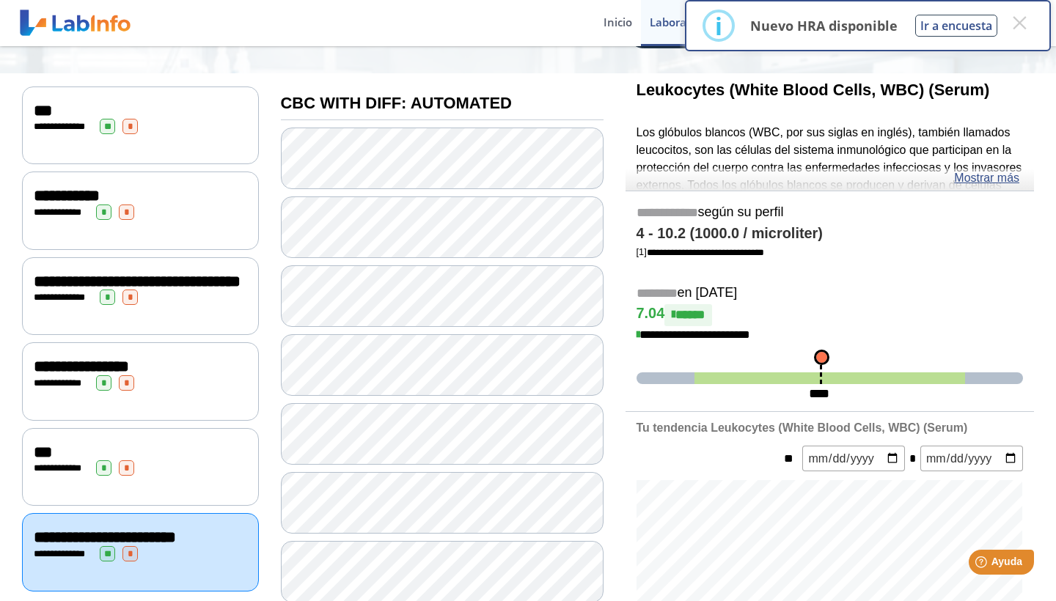
click at [202, 375] on div "**********" at bounding box center [140, 367] width 213 height 18
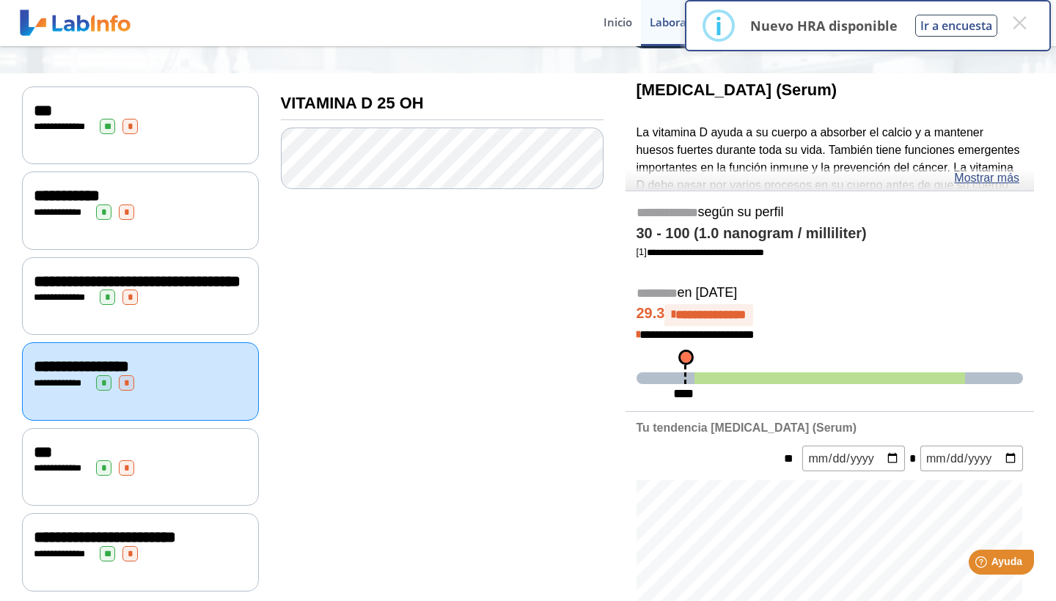
click at [188, 290] on div "**********" at bounding box center [140, 282] width 213 height 18
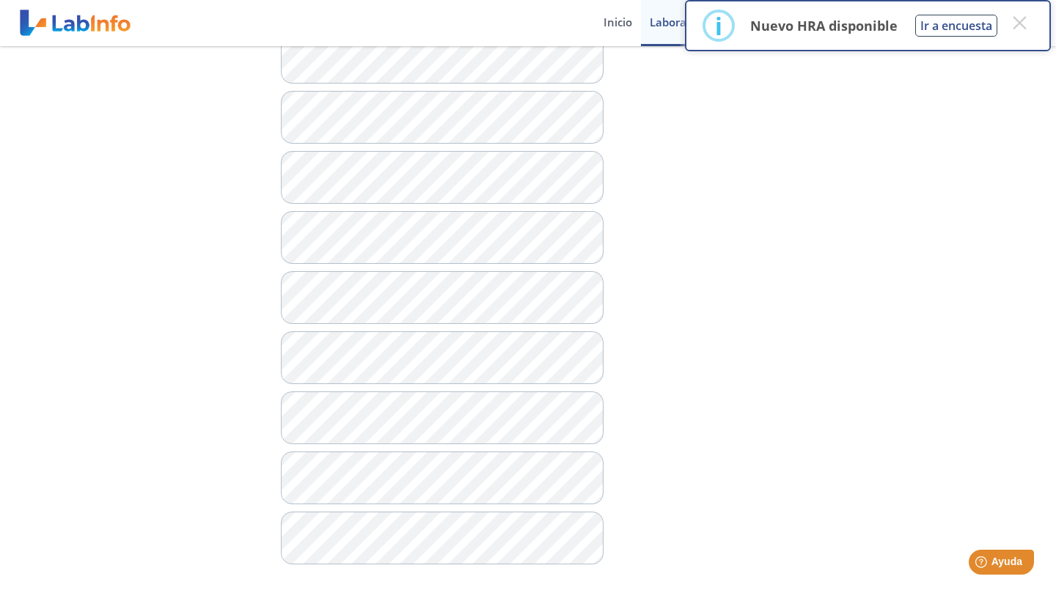
scroll to position [797, 0]
click at [955, 24] on button "×" at bounding box center [1019, 23] width 26 height 26
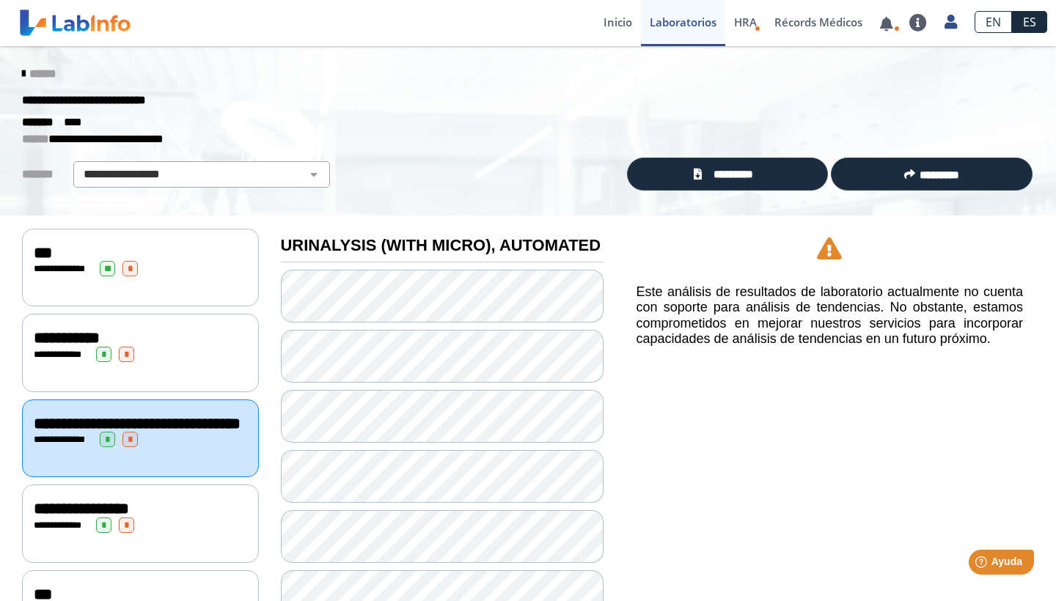
scroll to position [0, 0]
